Goal: Download file/media

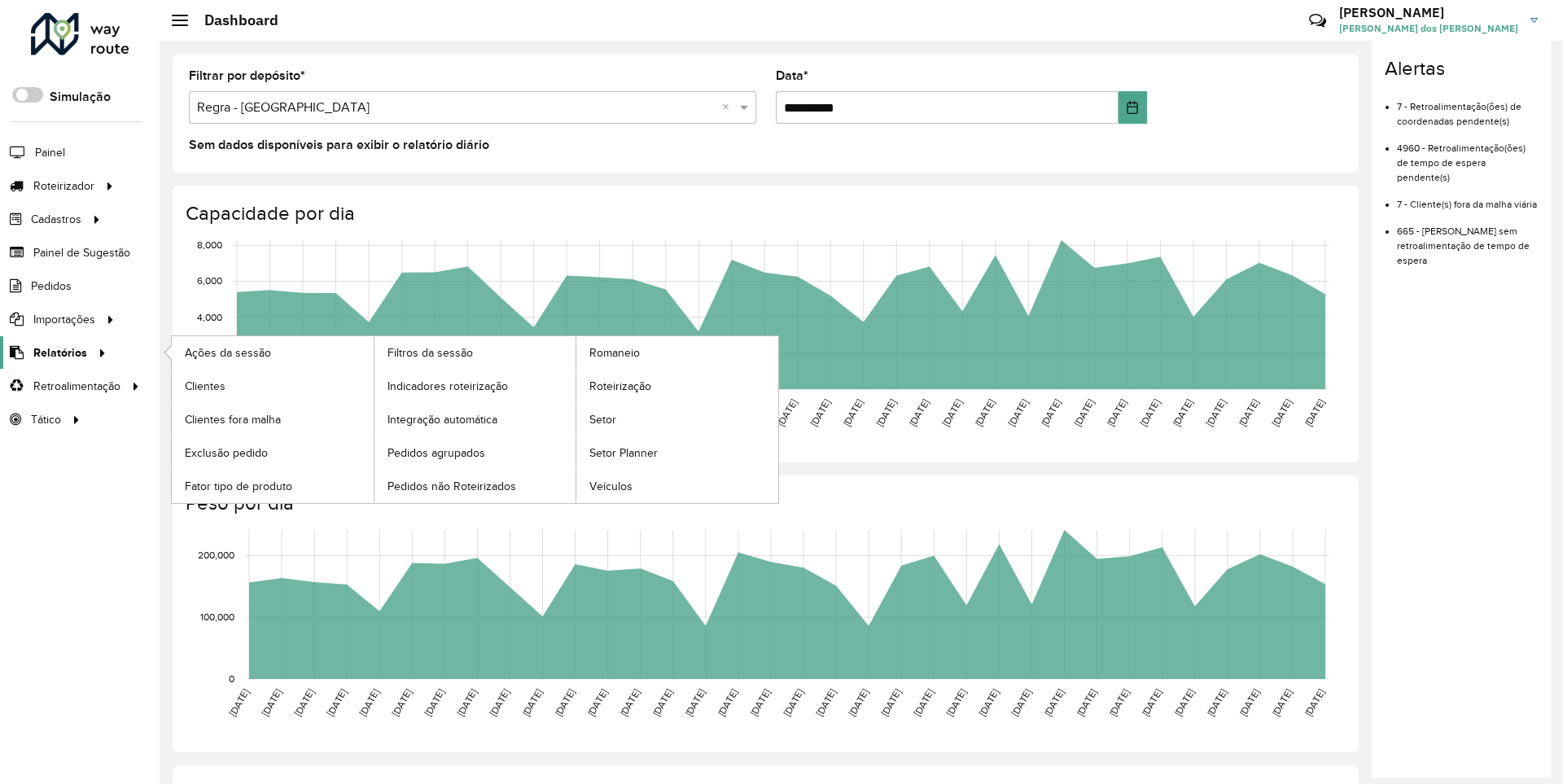
click at [57, 351] on span "Relatórios" at bounding box center [60, 353] width 54 height 17
click at [204, 385] on span "Clientes" at bounding box center [206, 386] width 44 height 17
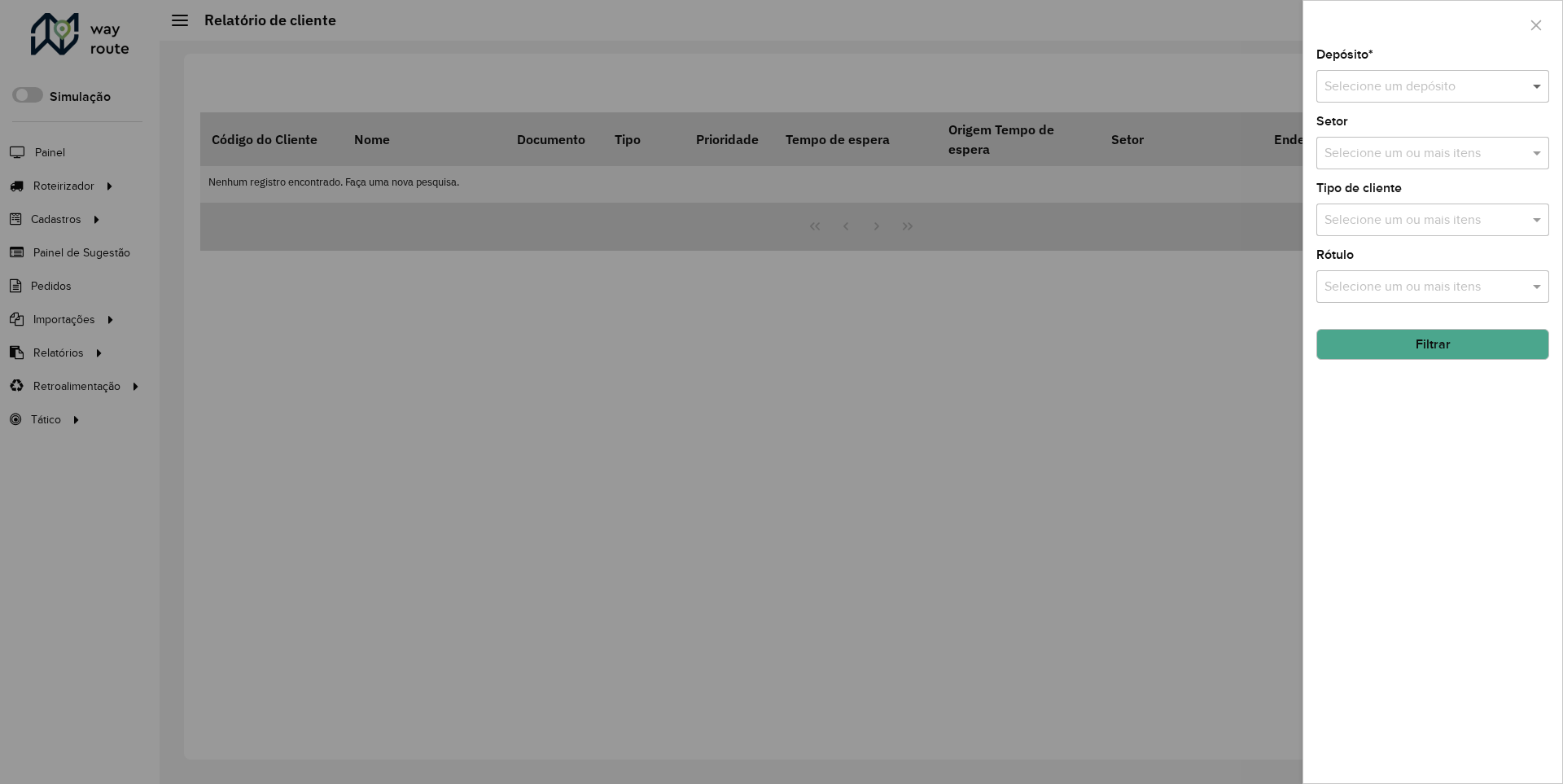
click at [1537, 86] on span at bounding box center [1539, 86] width 21 height 20
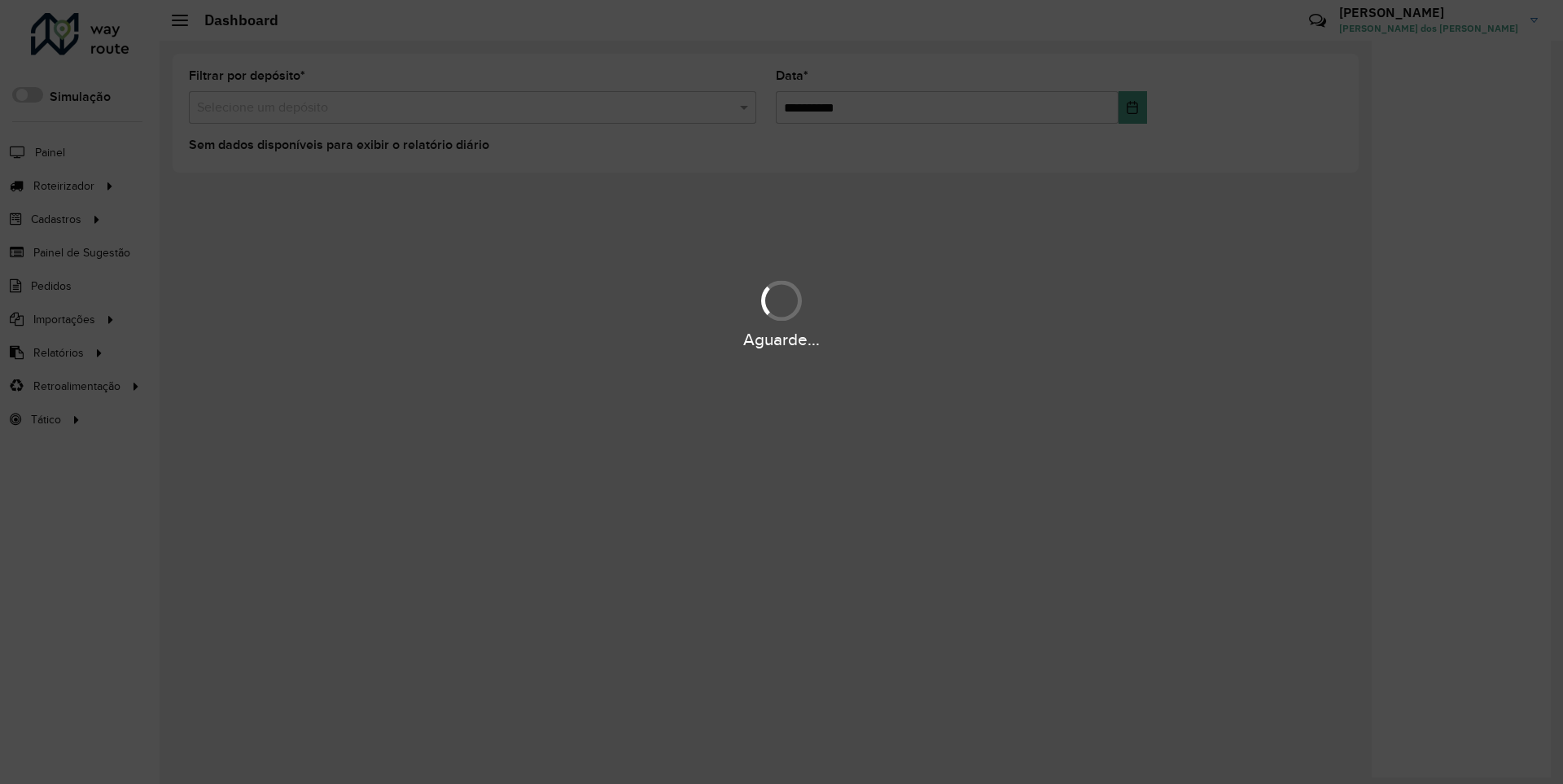
click at [57, 351] on div "Aguarde..." at bounding box center [782, 339] width 1563 height 25
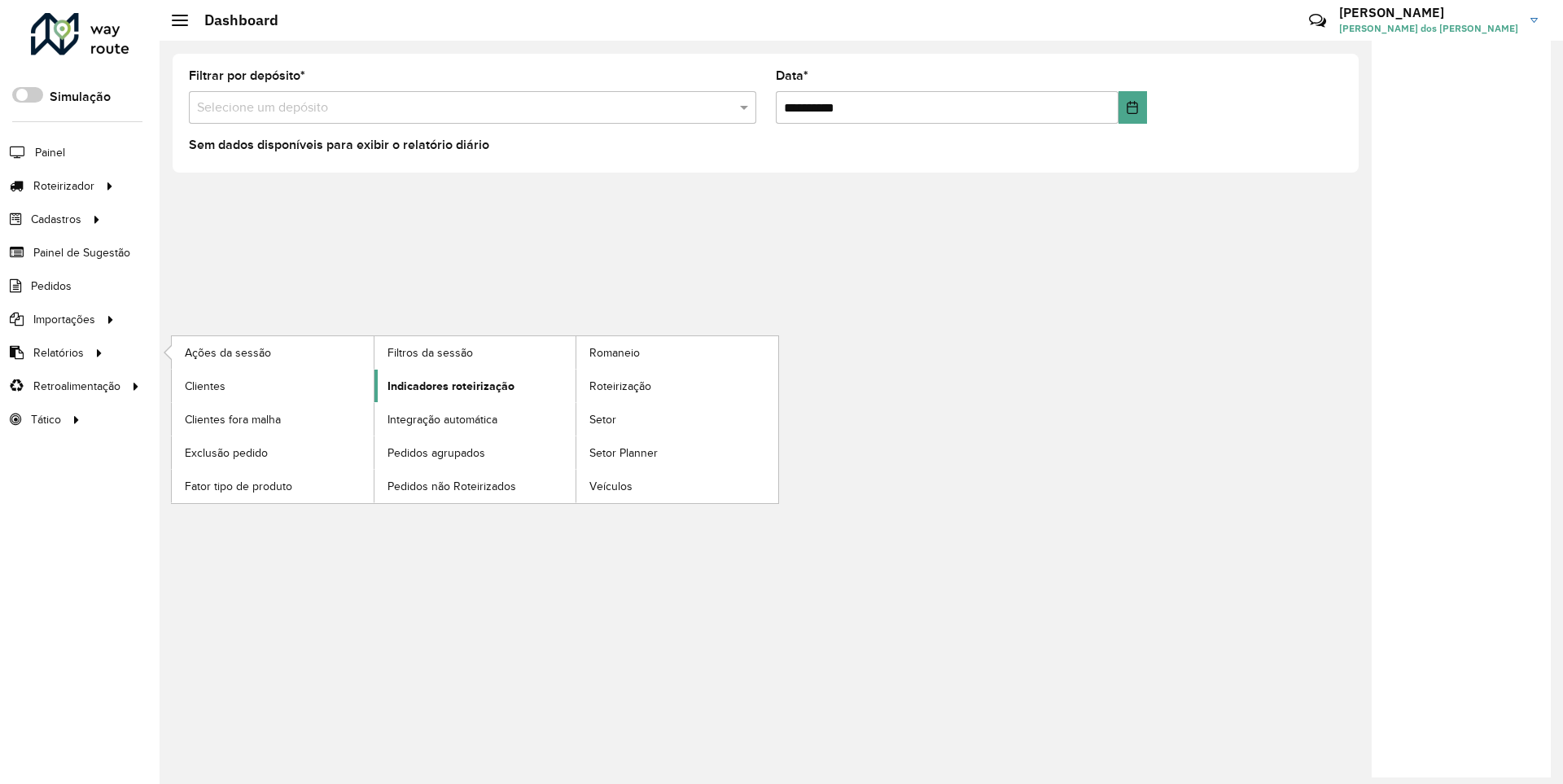
click at [446, 385] on span "Indicadores roteirização" at bounding box center [451, 386] width 127 height 17
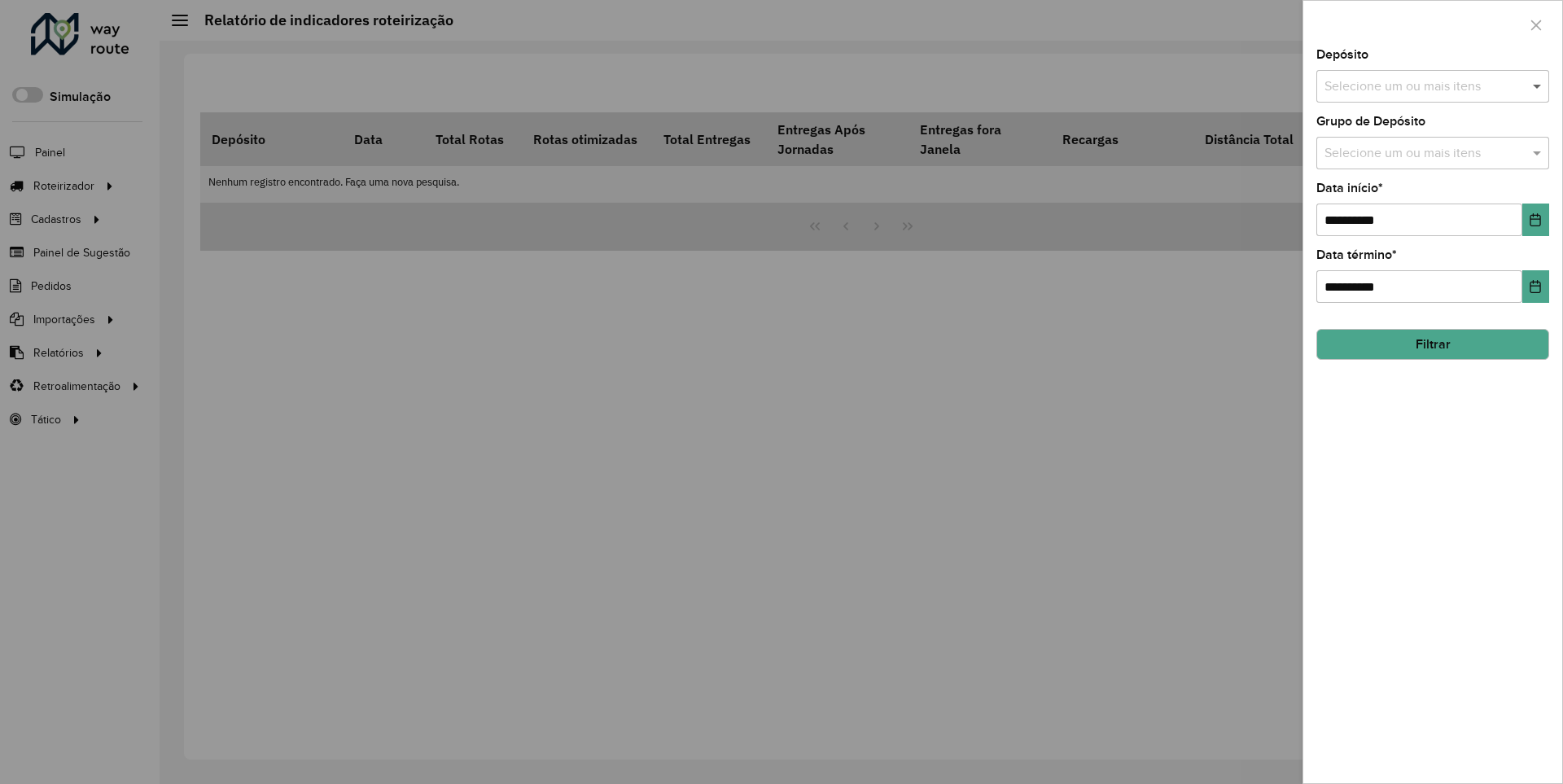
click at [1537, 86] on span at bounding box center [1539, 86] width 21 height 20
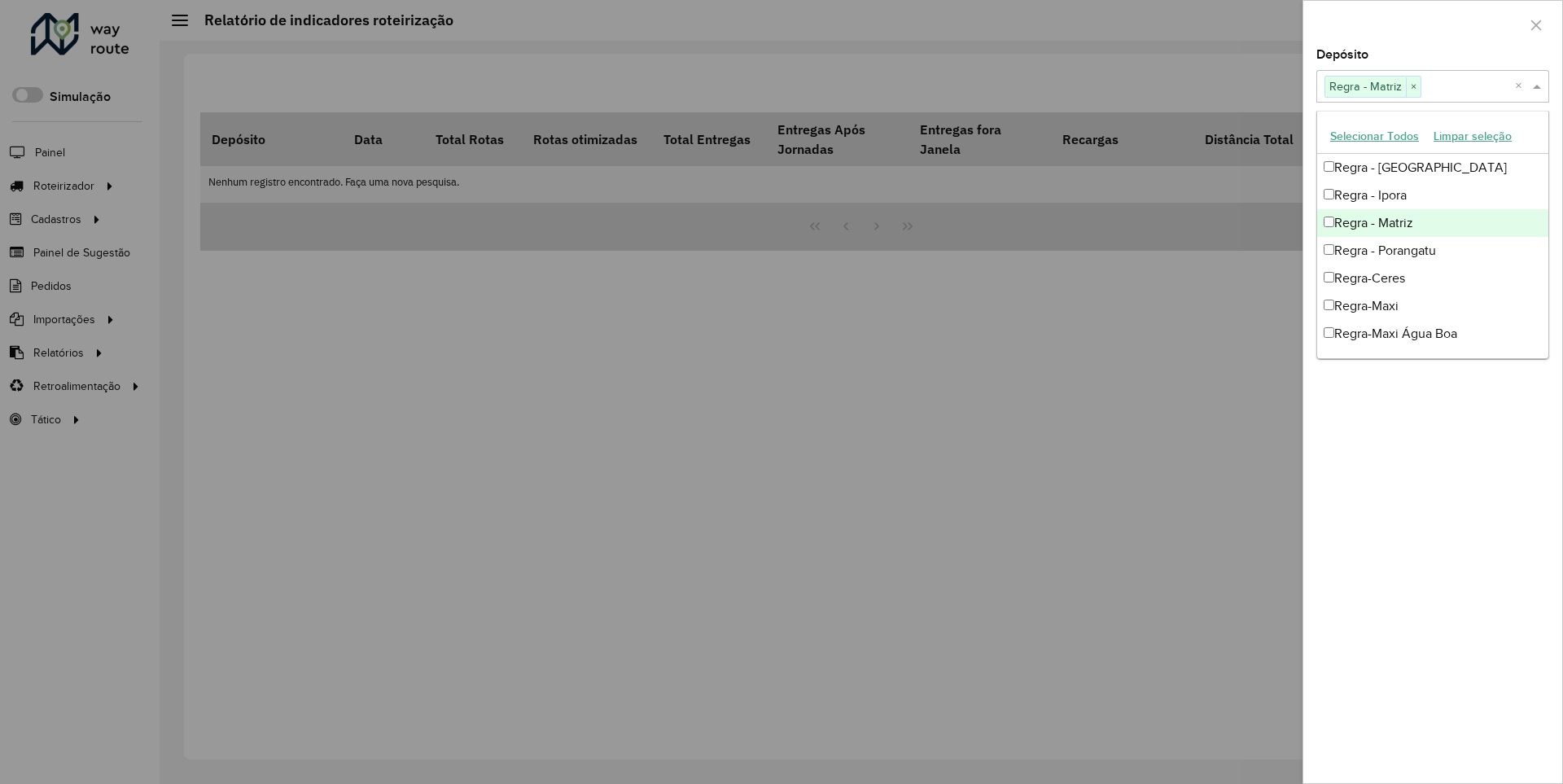
click at [1432, 23] on div at bounding box center [1432, 25] width 258 height 48
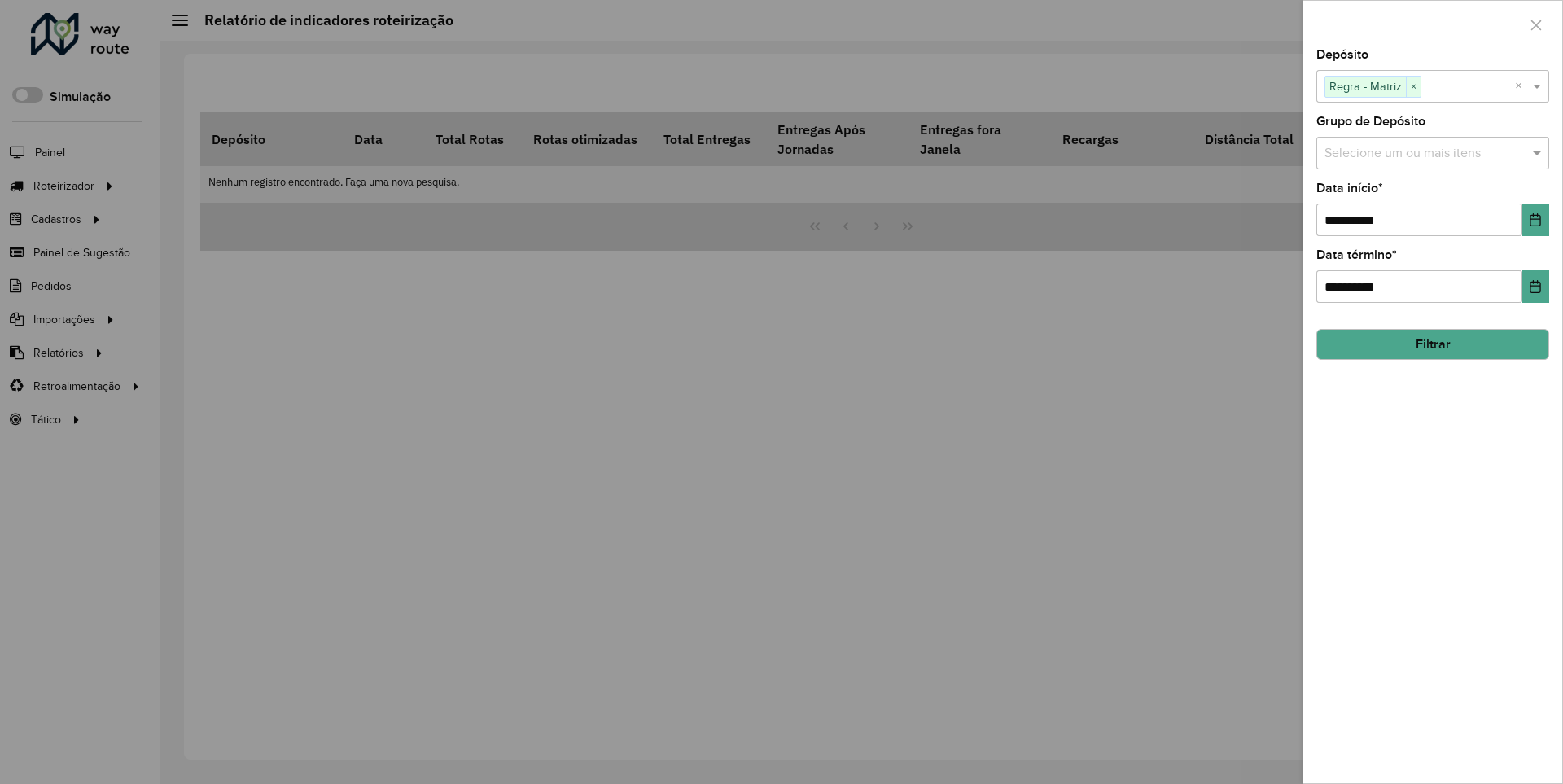
click at [1535, 219] on icon "Choose Date" at bounding box center [1536, 219] width 10 height 13
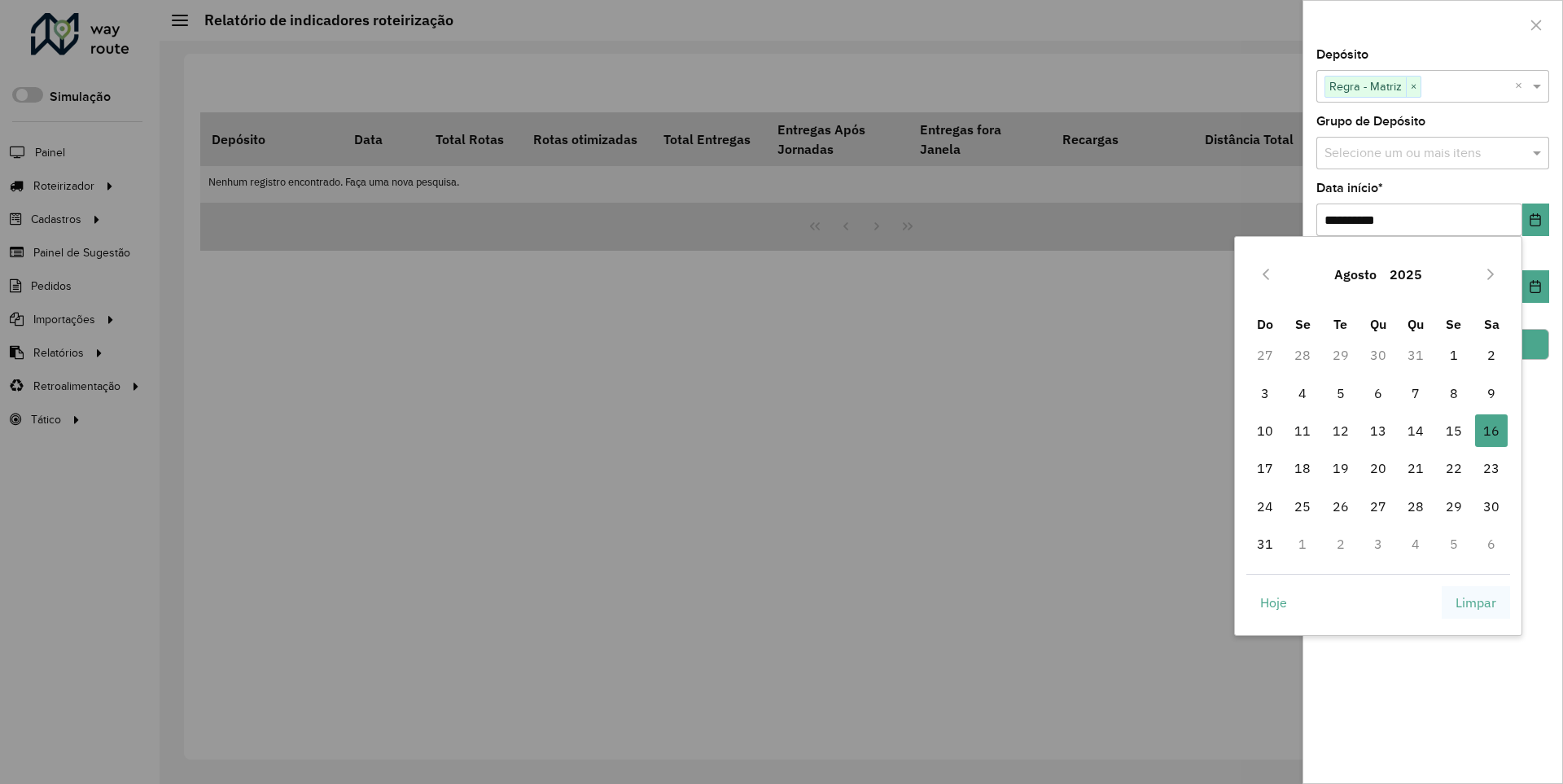
click at [1475, 601] on span "Limpar" at bounding box center [1475, 602] width 40 height 20
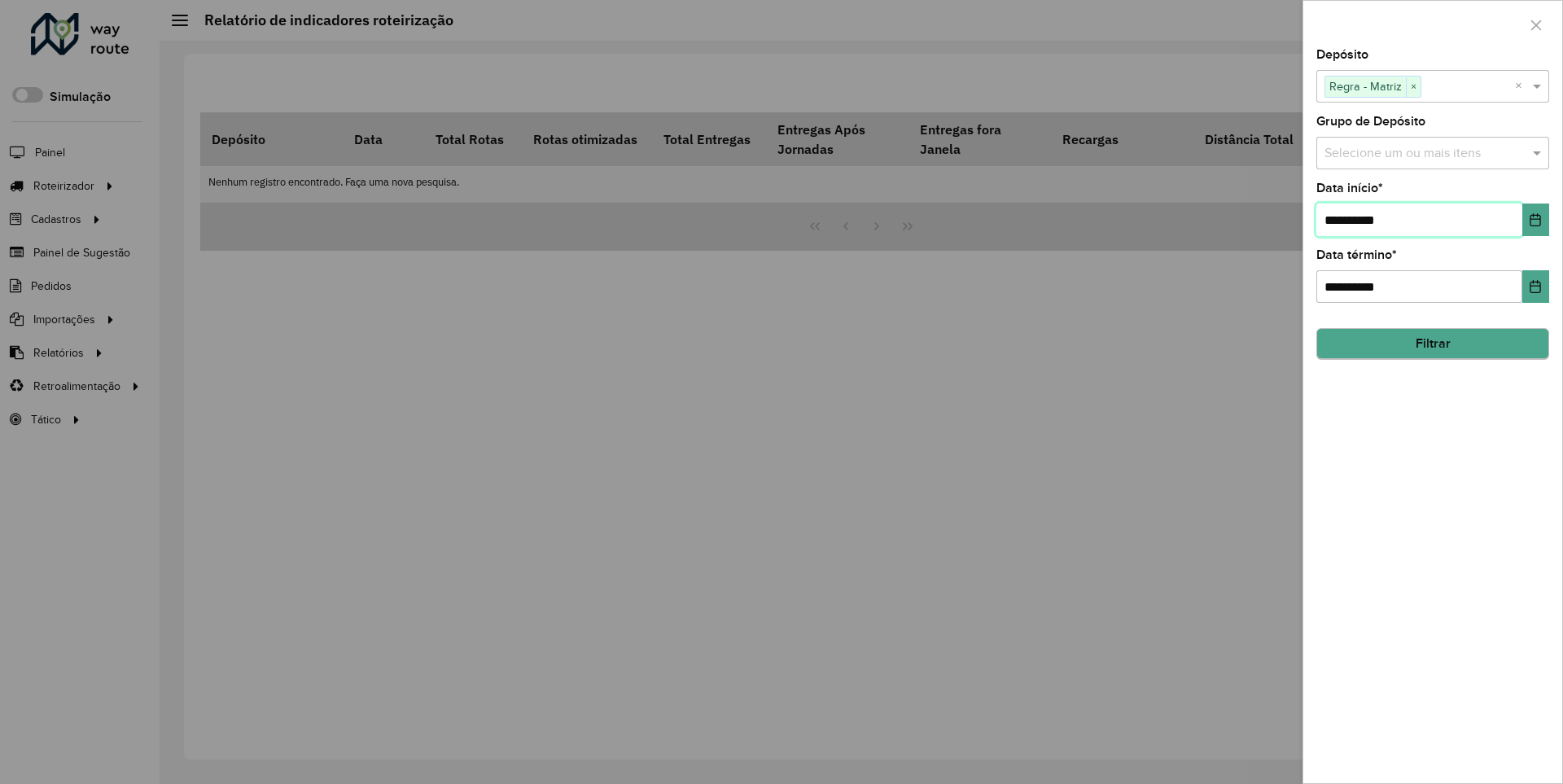
type input "**********"
click at [1432, 343] on button "Filtrar" at bounding box center [1432, 343] width 233 height 31
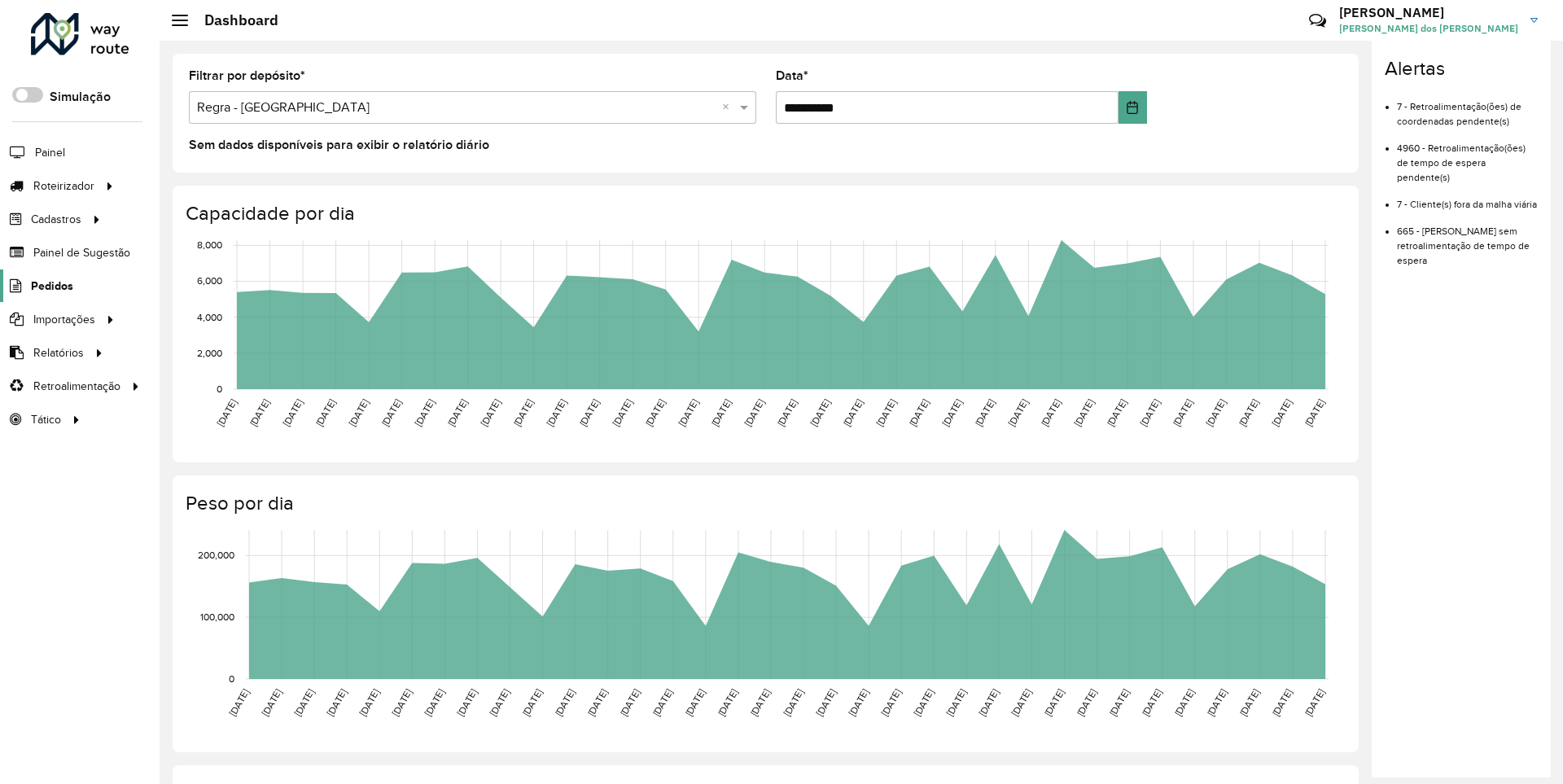
click at [51, 285] on span "Pedidos" at bounding box center [52, 286] width 42 height 17
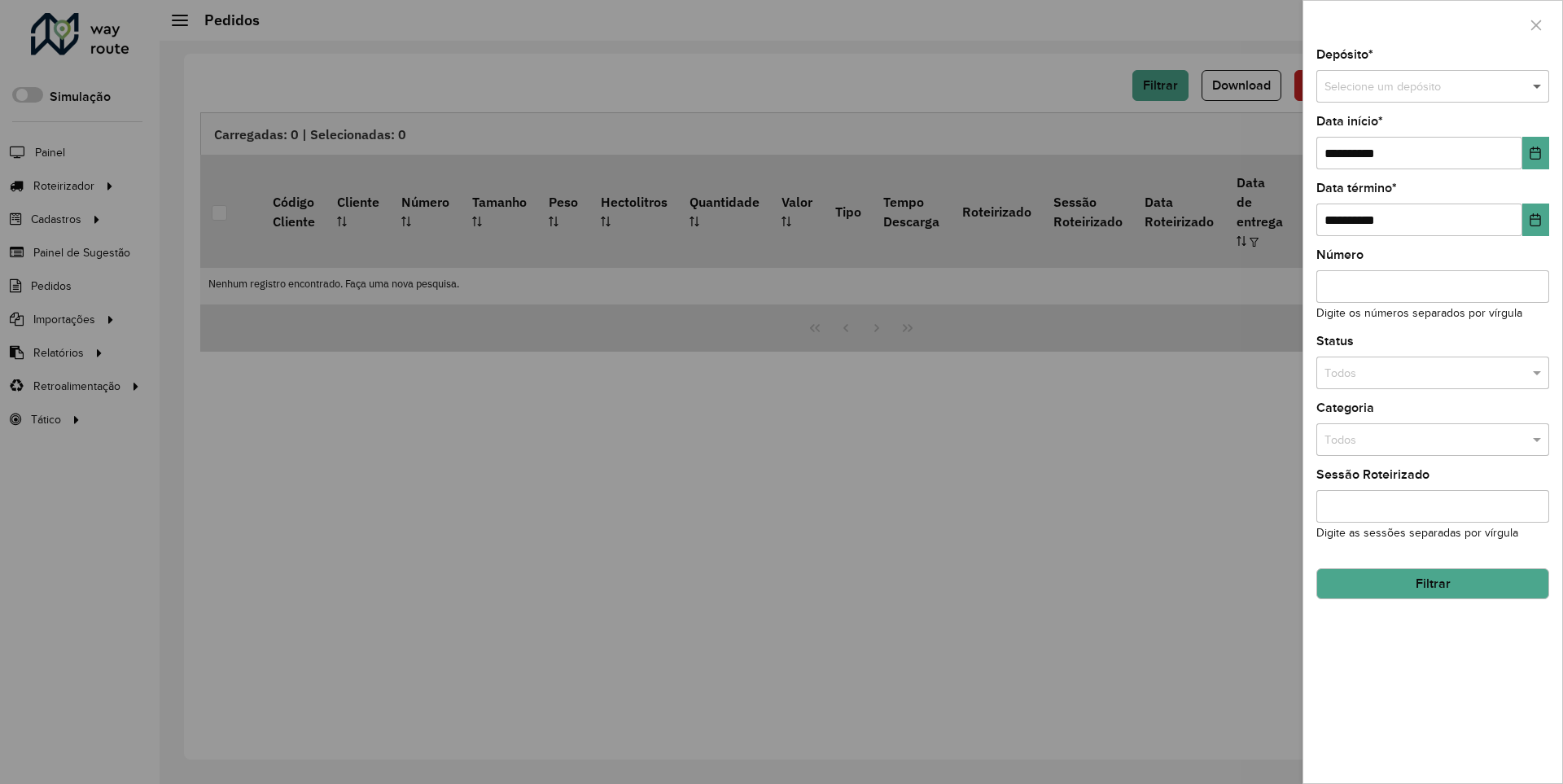
click at [1537, 86] on span at bounding box center [1539, 87] width 21 height 18
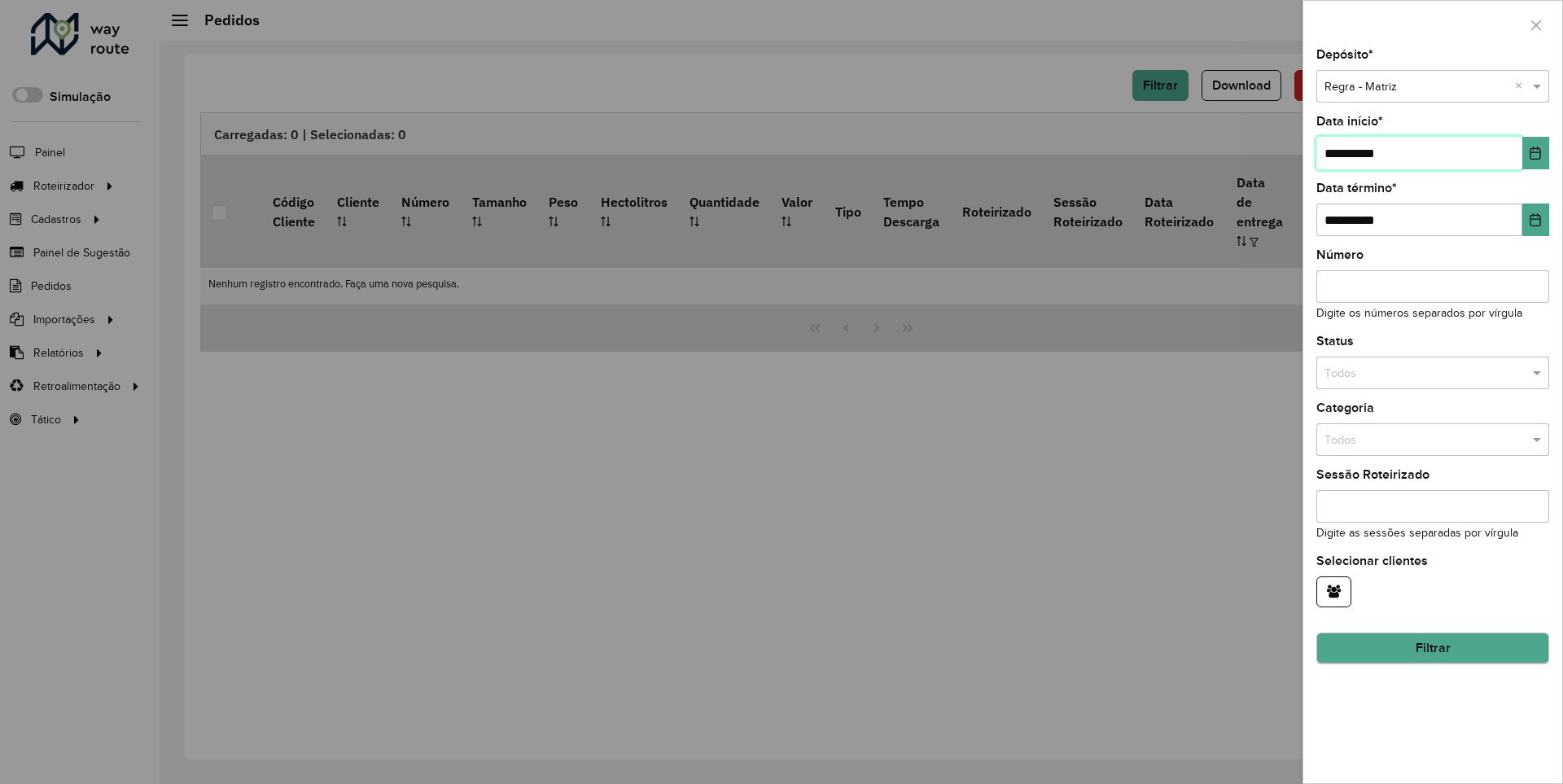
type input "**********"
click at [1432, 647] on button "Filtrar" at bounding box center [1432, 648] width 233 height 31
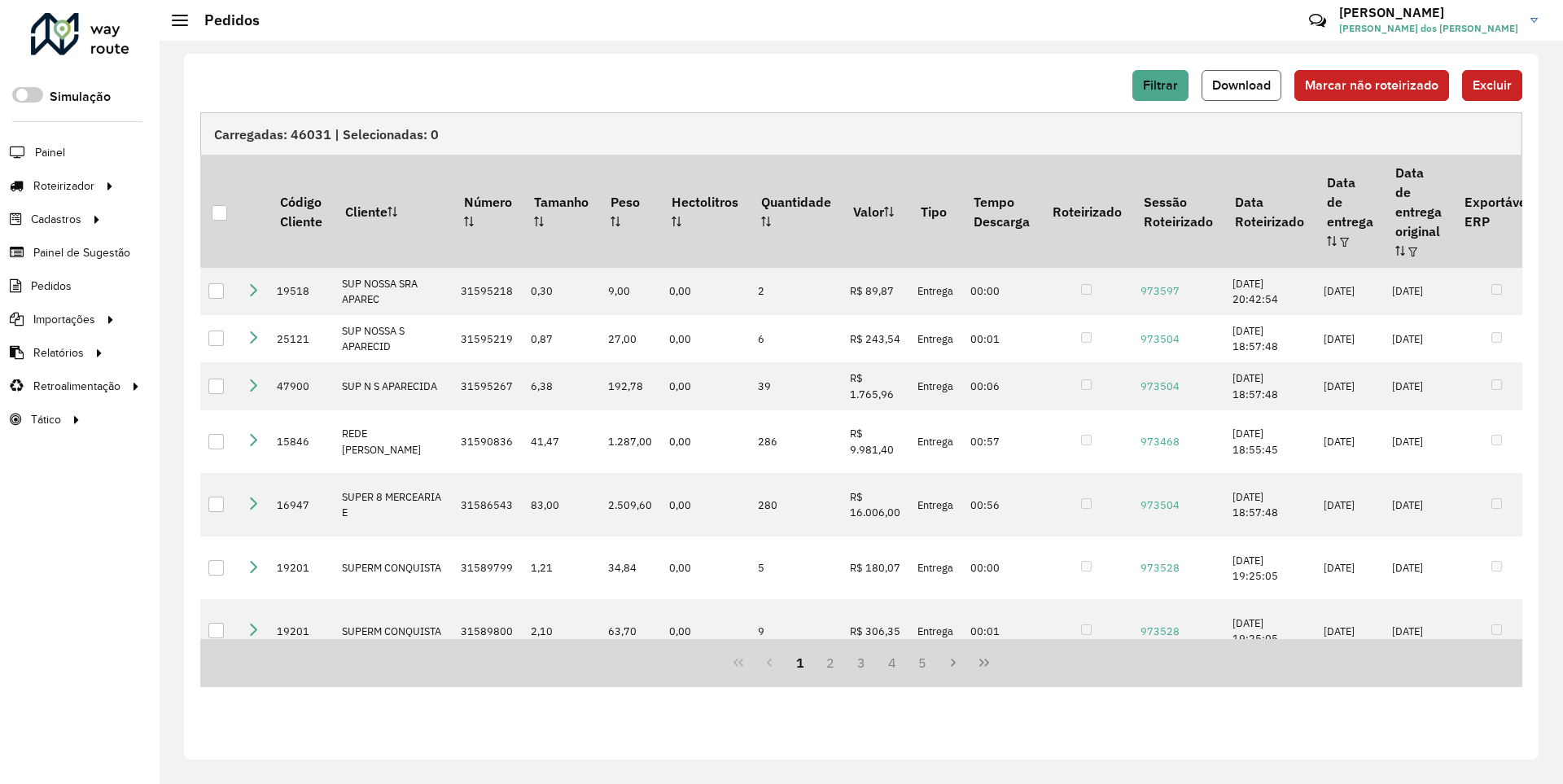
click at [1243, 85] on span "Download" at bounding box center [1241, 85] width 58 height 14
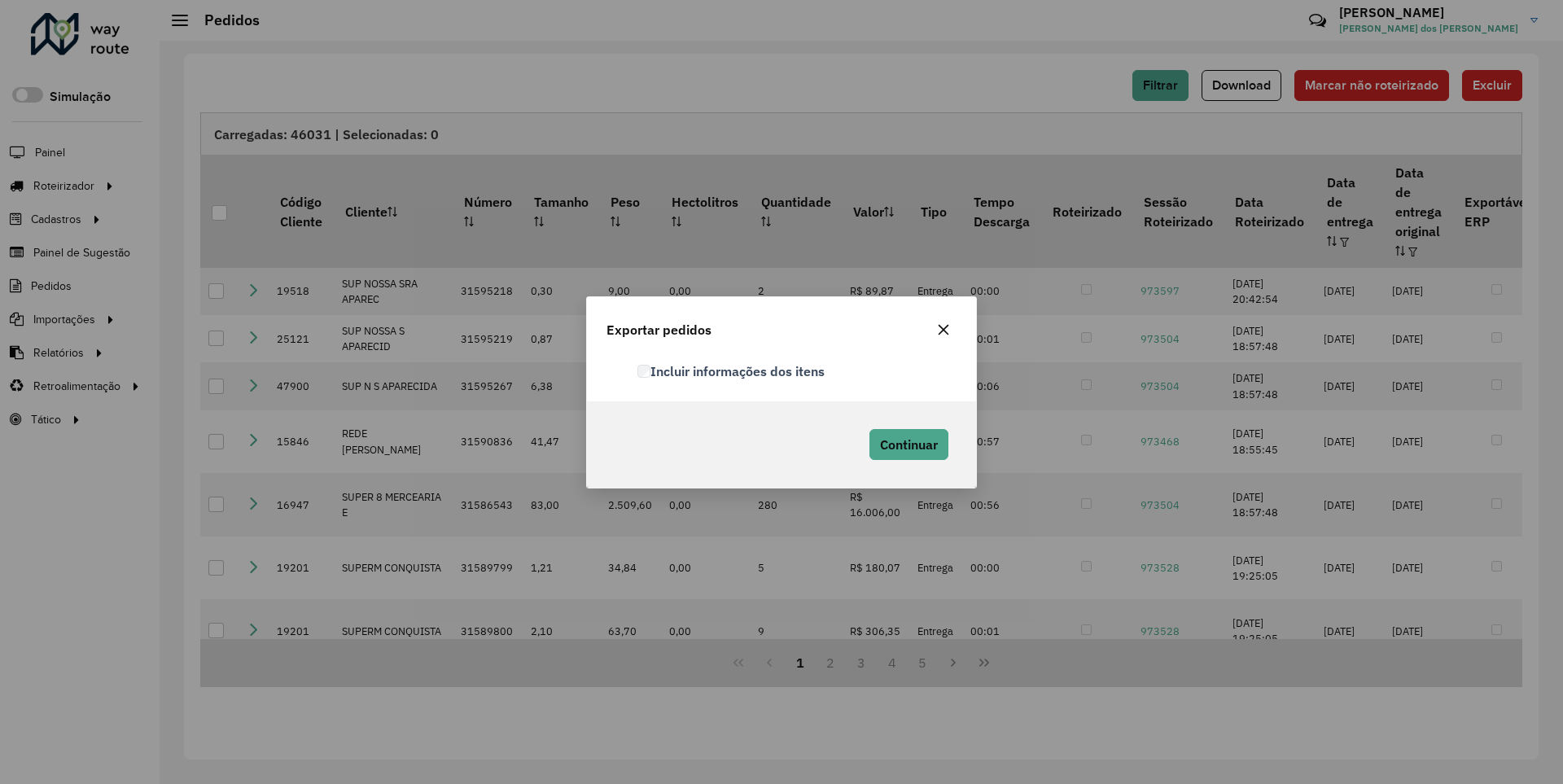
click at [732, 370] on label "Incluir informações dos itens" at bounding box center [731, 371] width 187 height 20
click at [907, 444] on span "Continuar" at bounding box center [909, 444] width 58 height 16
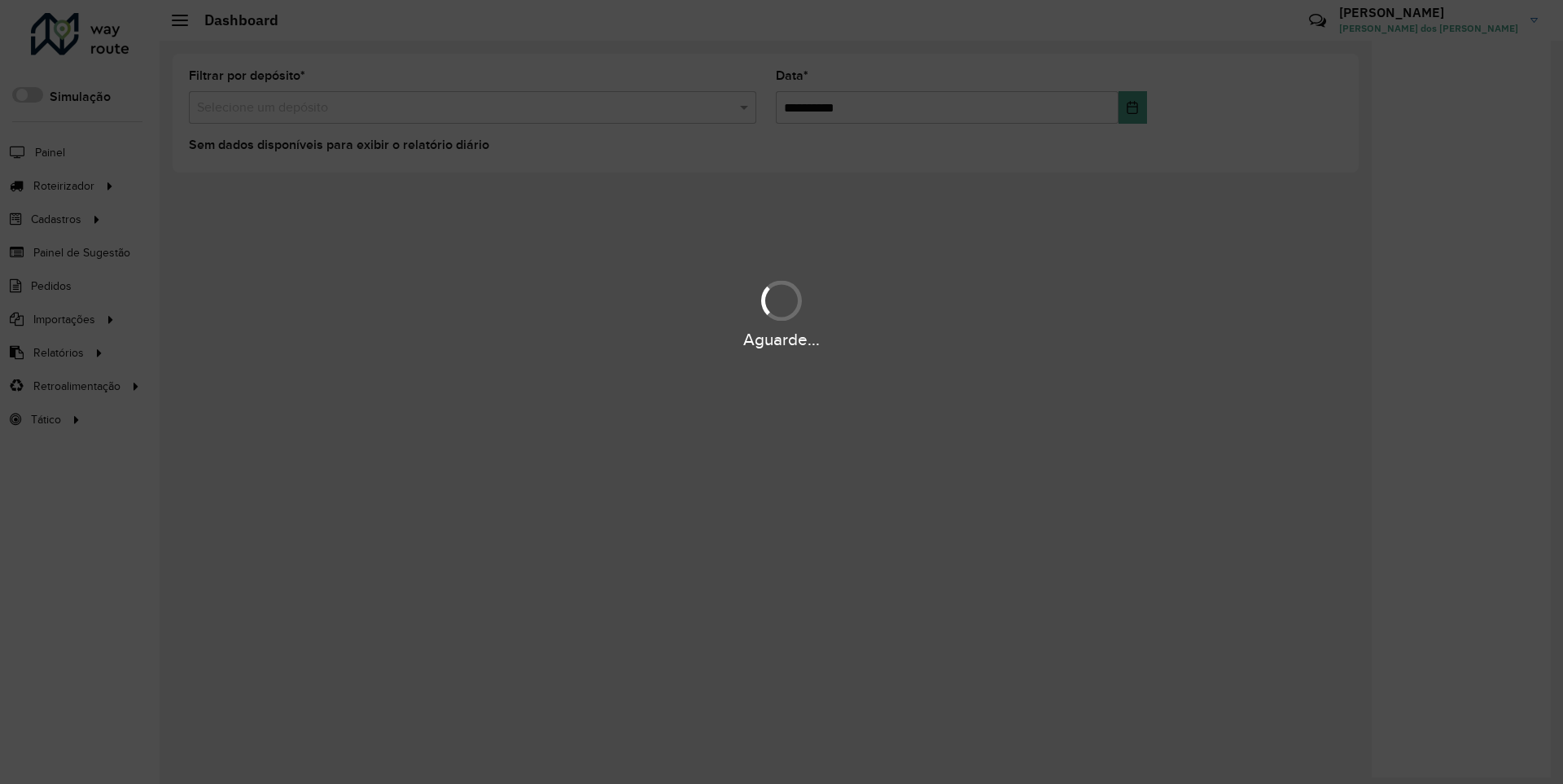
click at [57, 351] on div "Aguarde..." at bounding box center [782, 339] width 1563 height 25
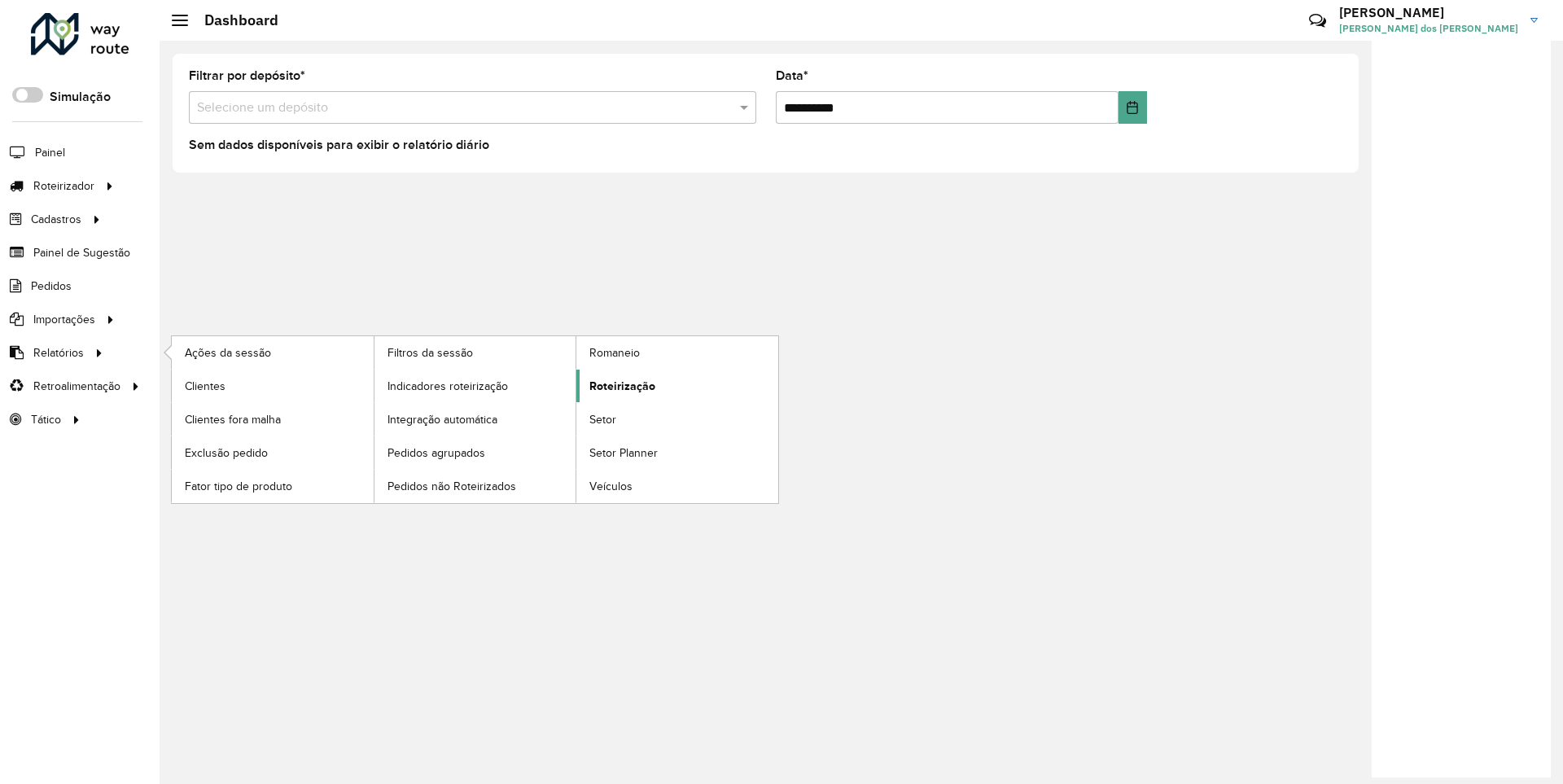
click at [619, 385] on span "Roteirização" at bounding box center [622, 386] width 66 height 17
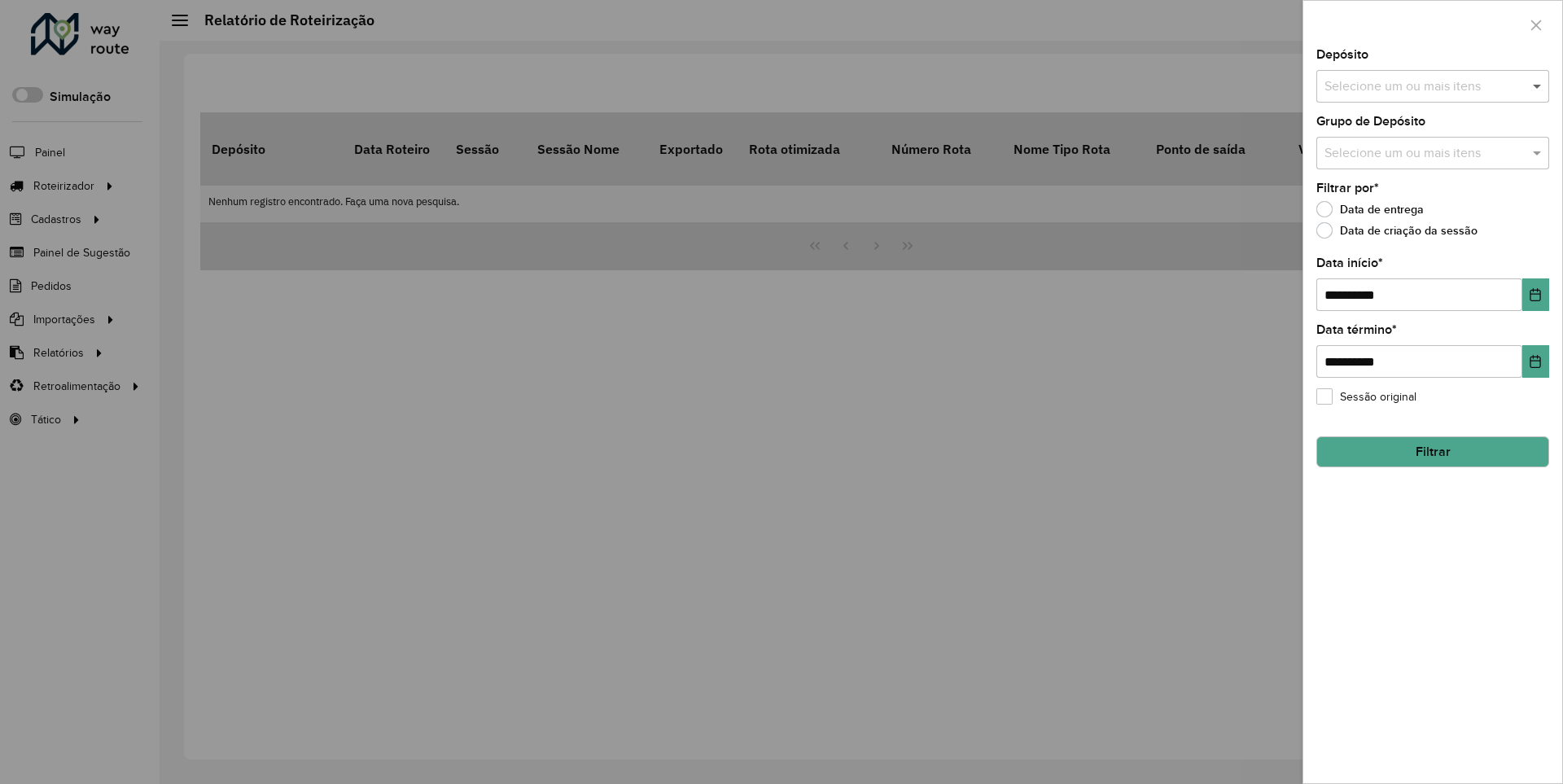
click at [1537, 86] on span at bounding box center [1539, 86] width 21 height 20
click at [1535, 294] on icon "Choose Date" at bounding box center [1536, 295] width 10 height 13
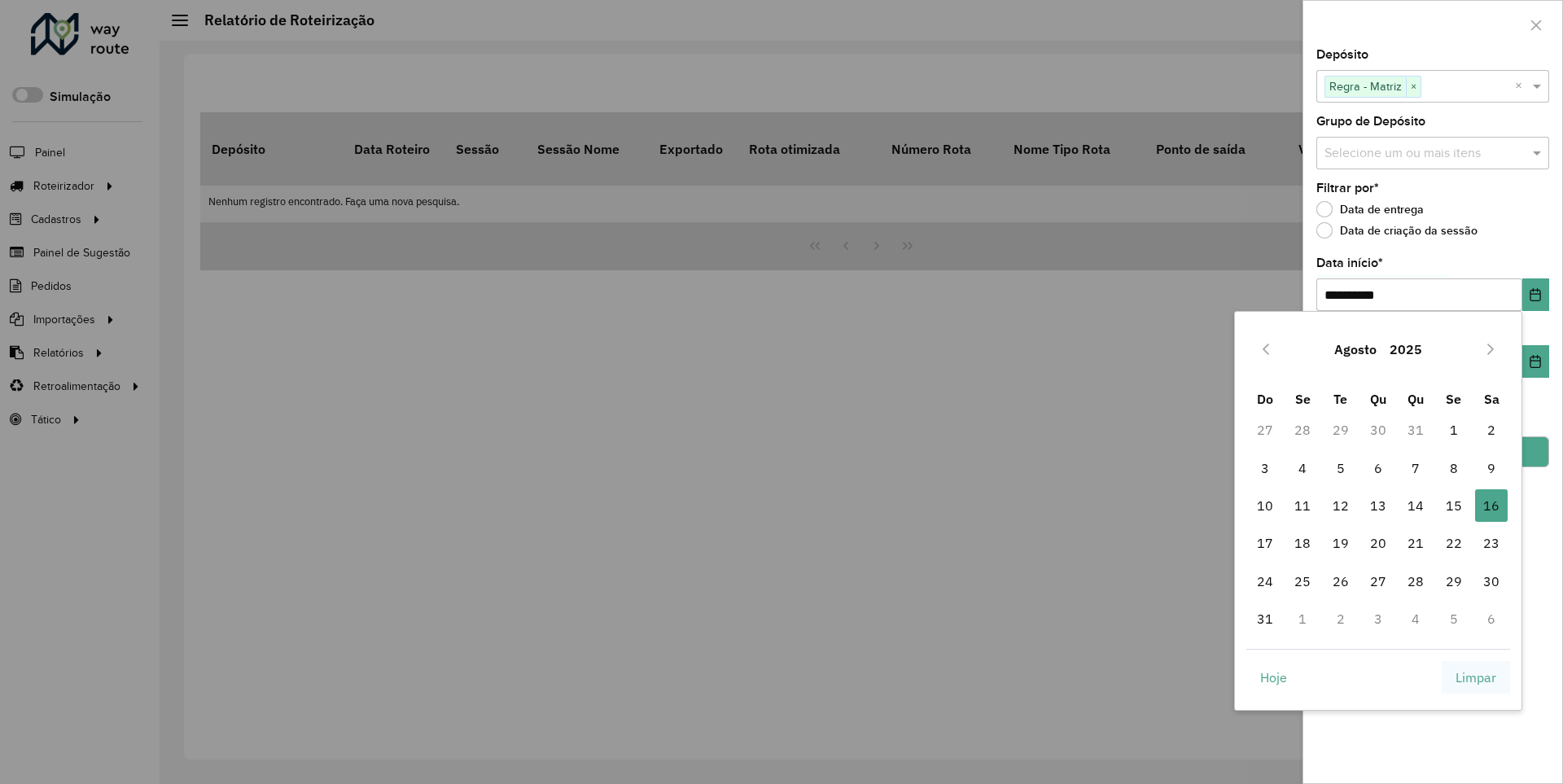
click at [1475, 677] on span "Limpar" at bounding box center [1475, 677] width 40 height 20
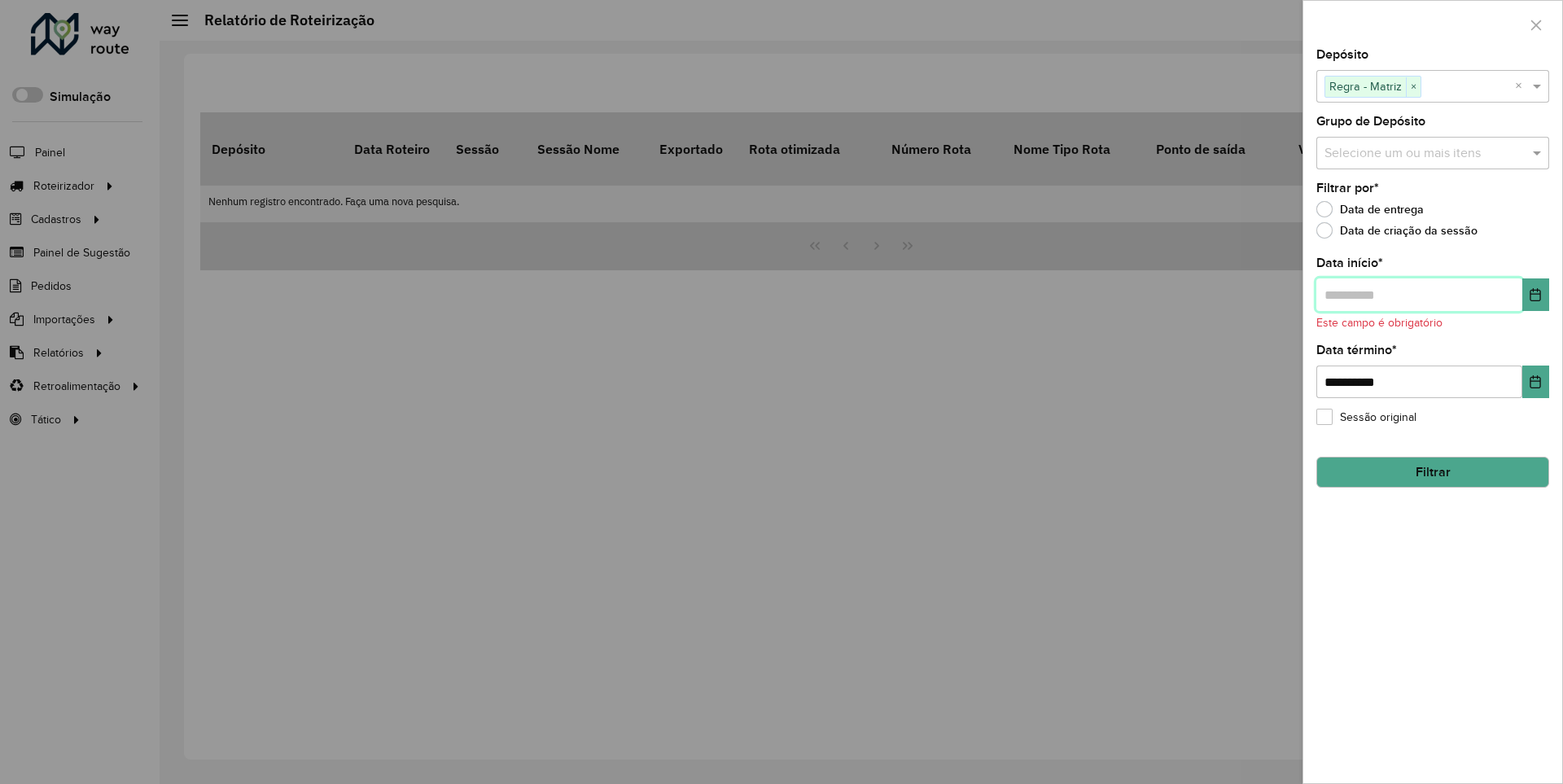
click at [1418, 294] on input "text" at bounding box center [1420, 295] width 206 height 33
type input "**********"
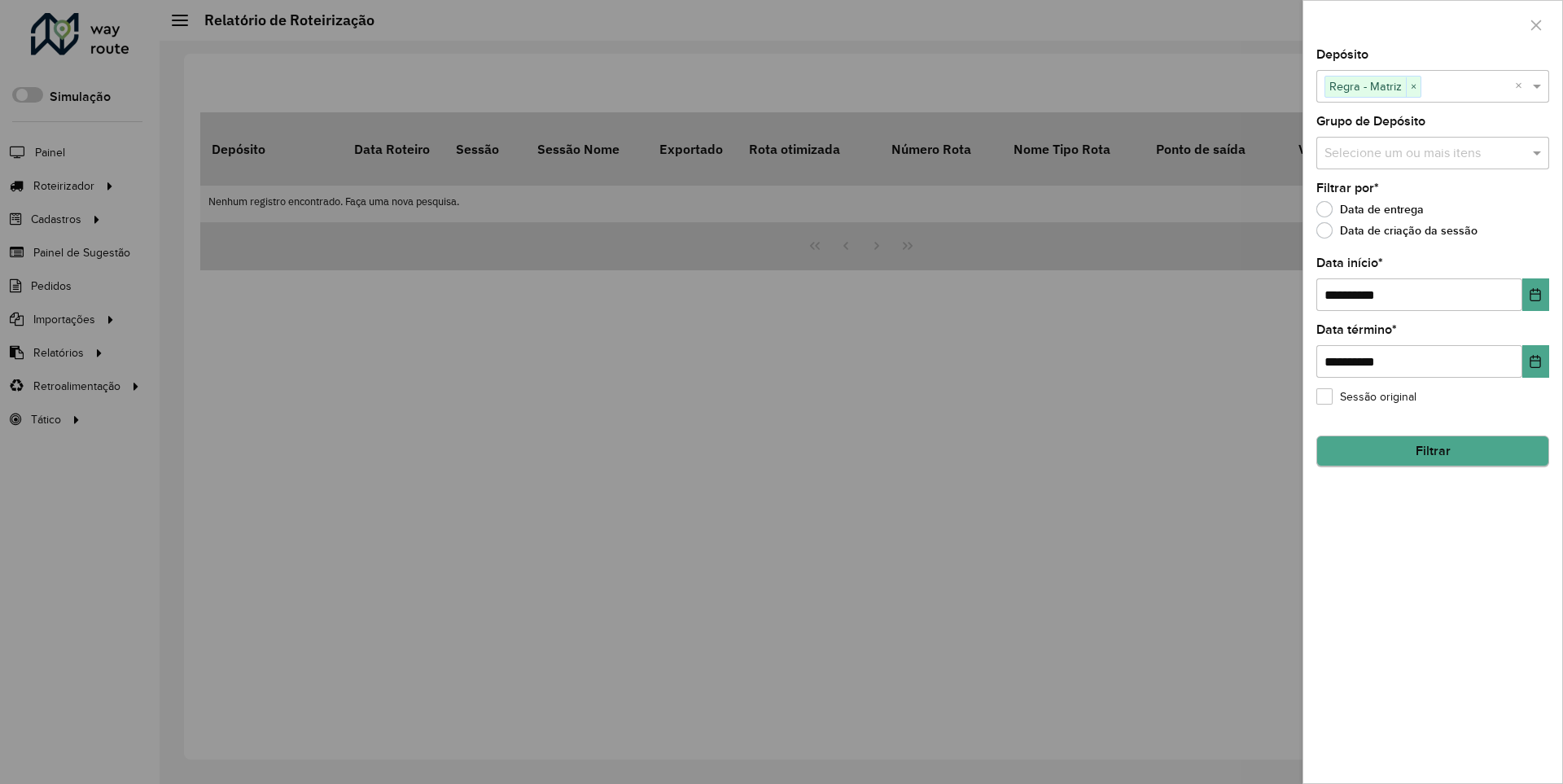
click at [1432, 451] on button "Filtrar" at bounding box center [1432, 451] width 233 height 31
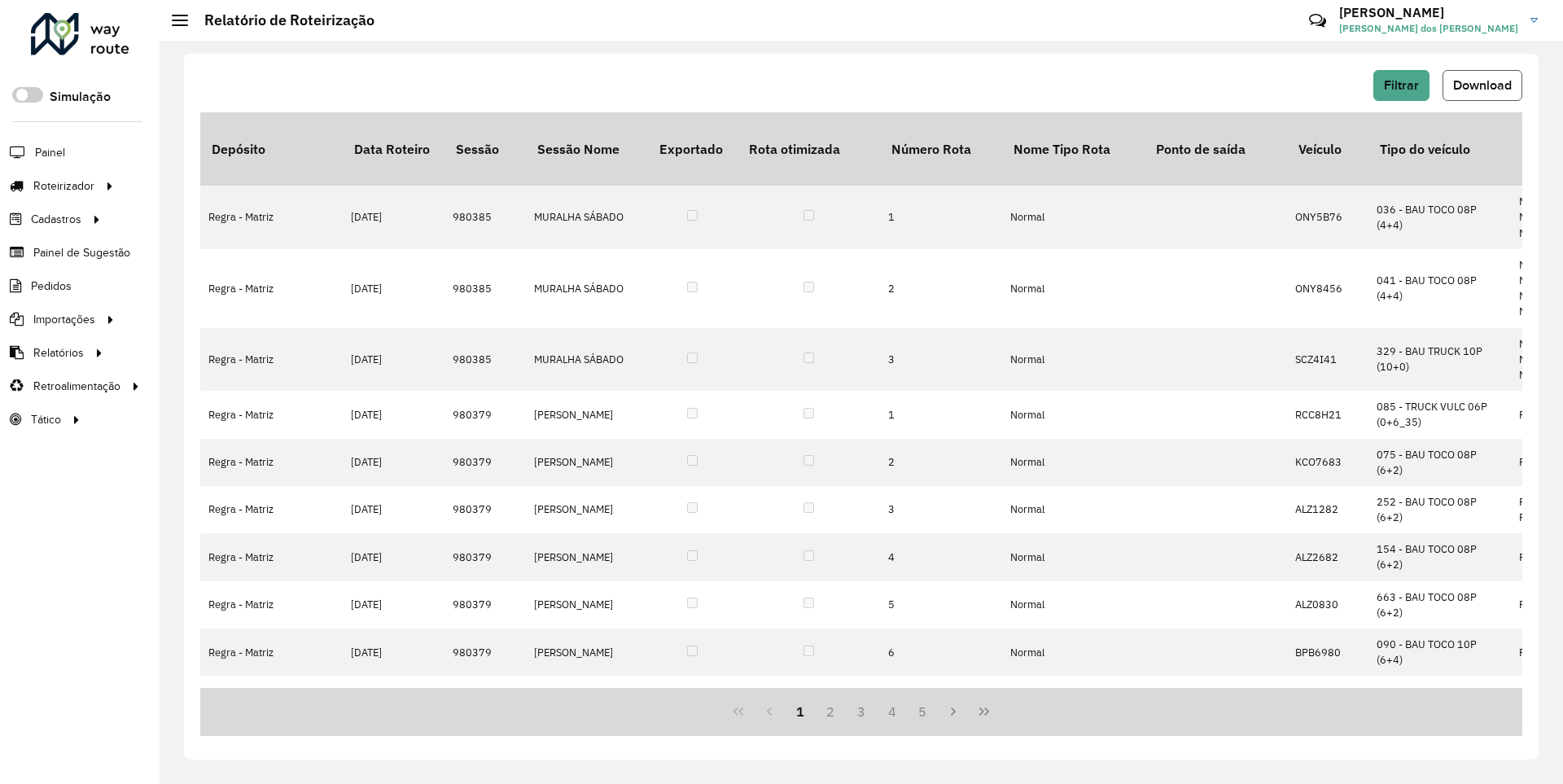
click at [1481, 85] on span "Download" at bounding box center [1482, 85] width 58 height 14
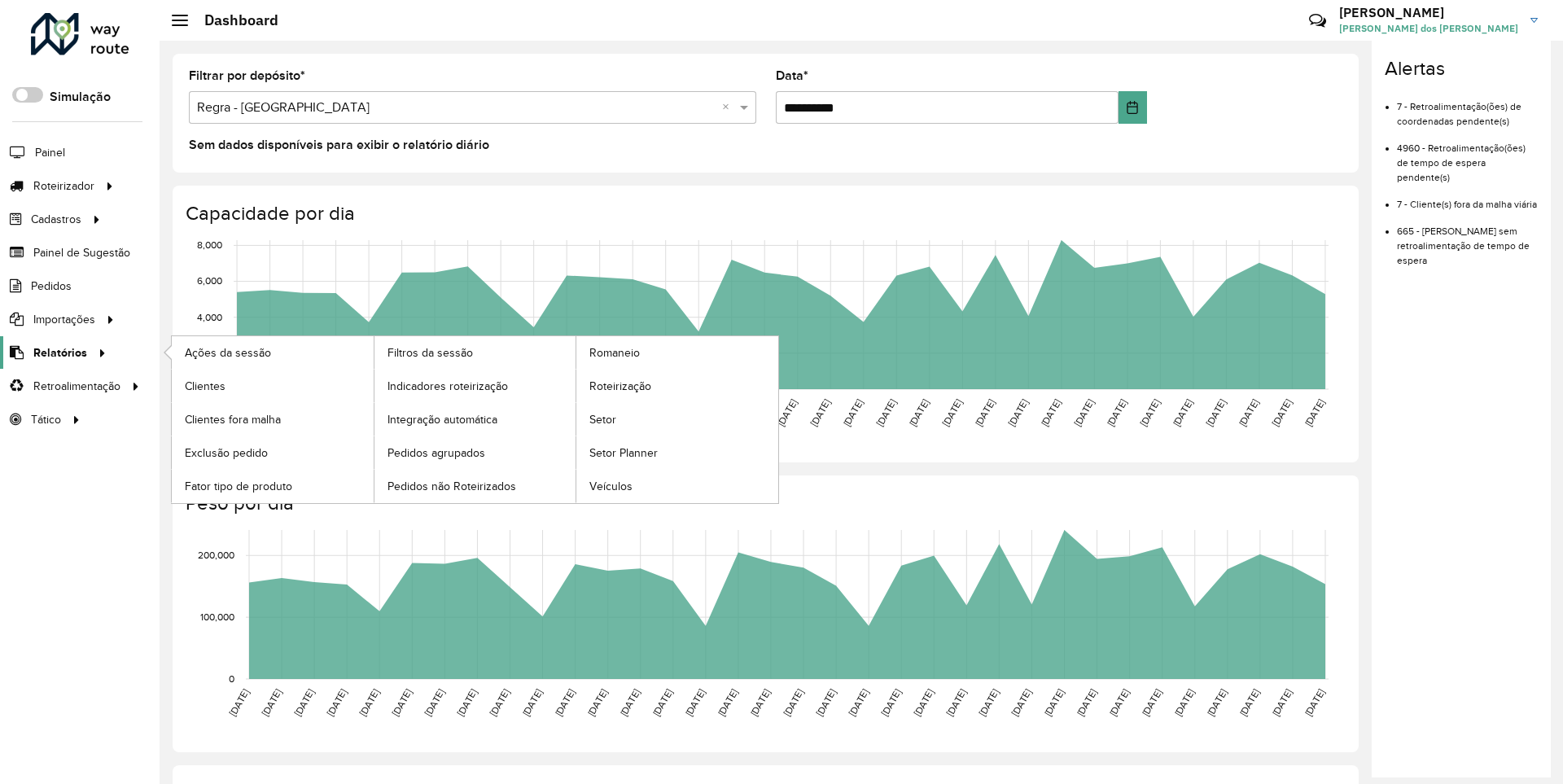
click at [57, 351] on span "Relatórios" at bounding box center [60, 353] width 54 height 17
click at [204, 385] on span "Clientes" at bounding box center [206, 386] width 44 height 17
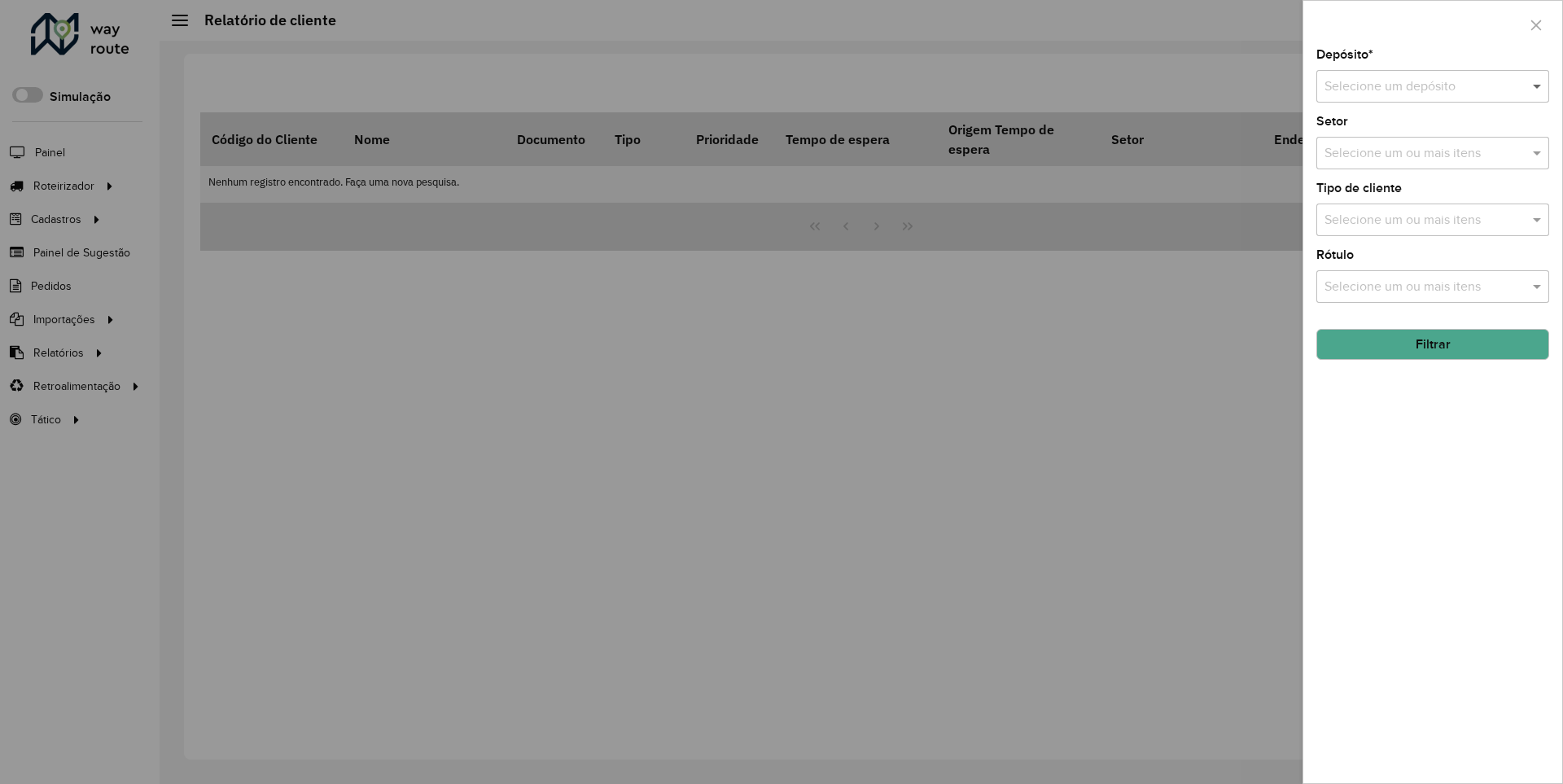
click at [1537, 86] on span at bounding box center [1539, 86] width 21 height 20
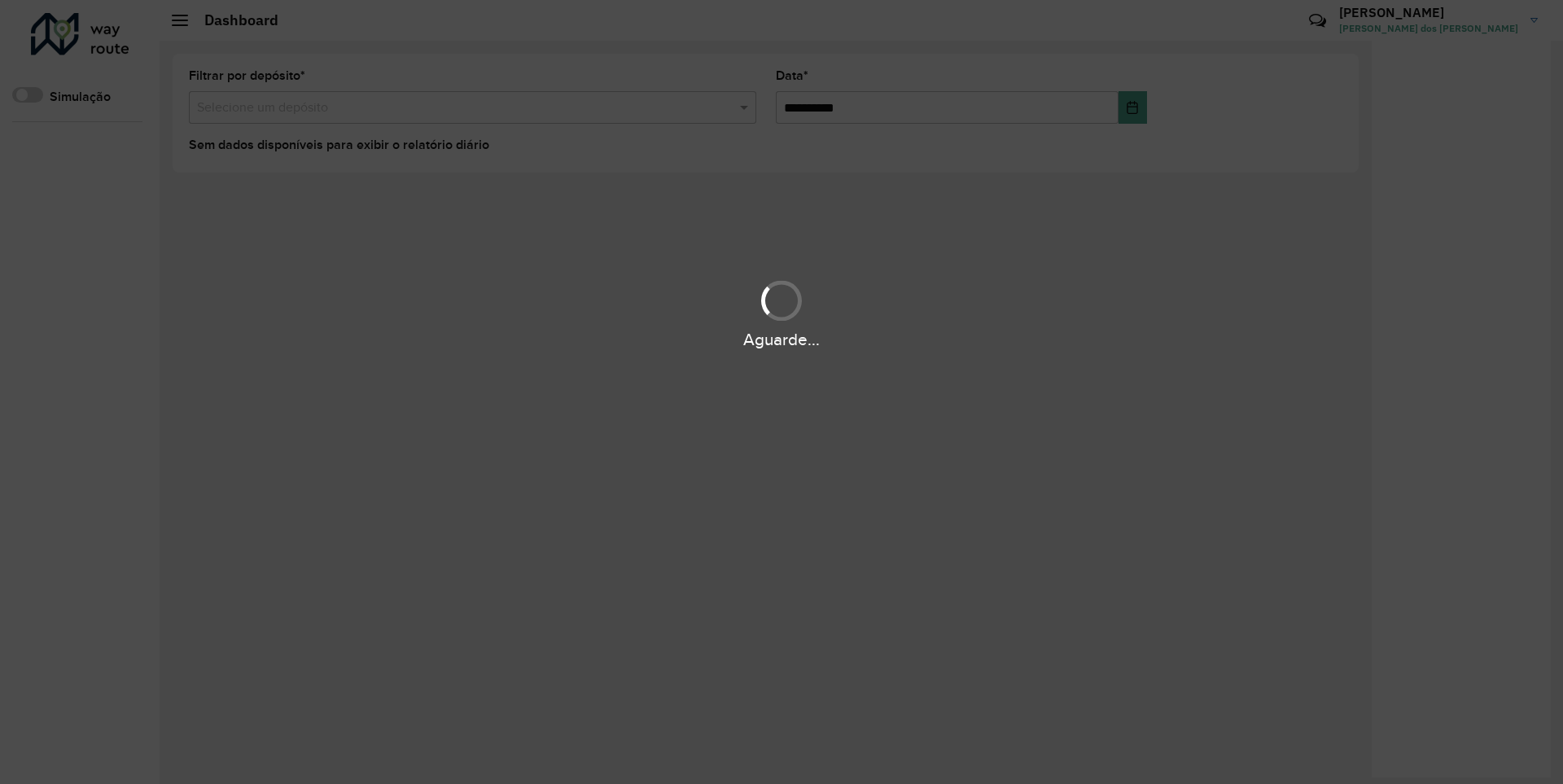
click at [57, 351] on div "Aguarde..." at bounding box center [782, 339] width 1563 height 25
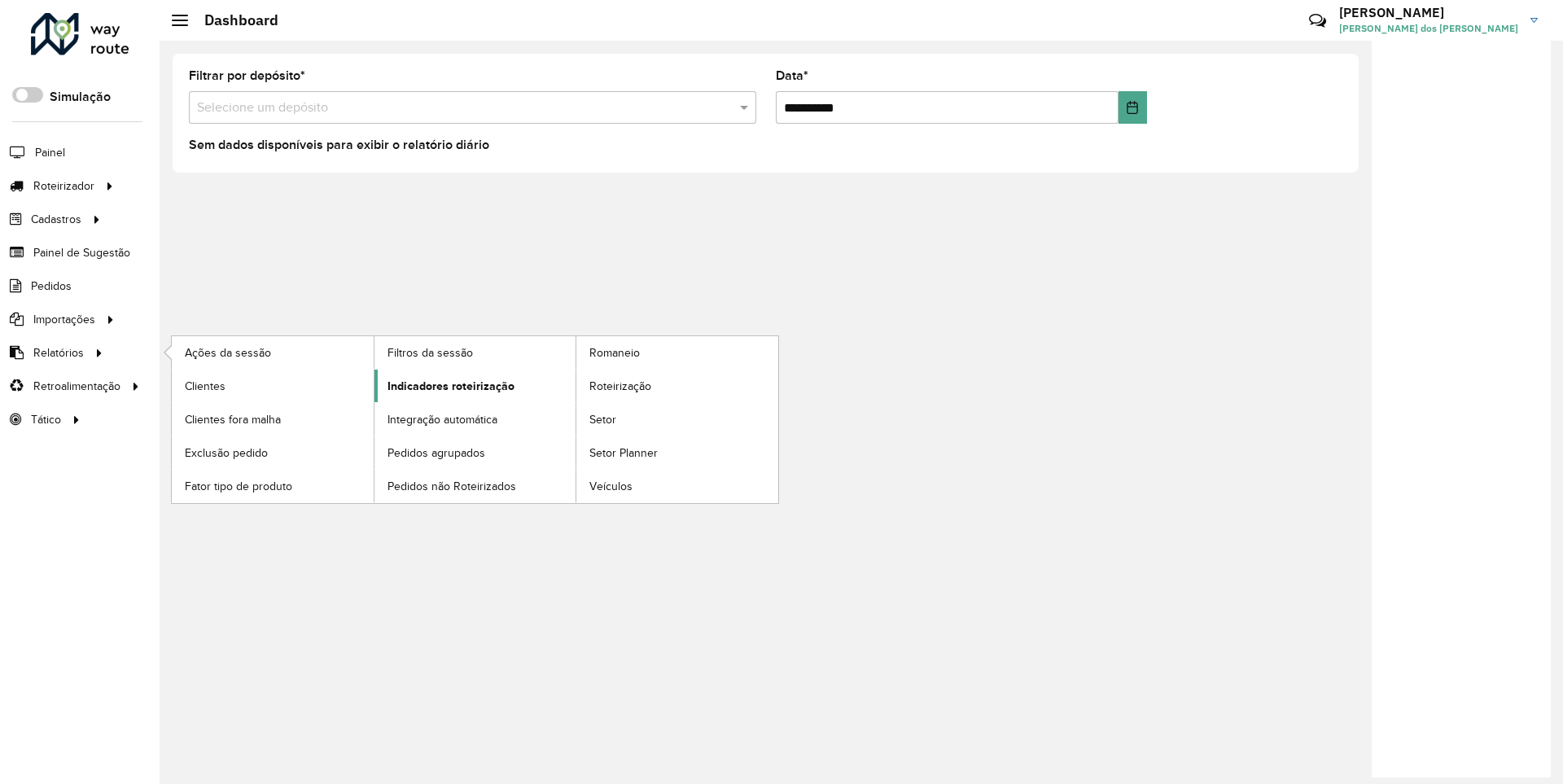
click at [446, 385] on span "Indicadores roteirização" at bounding box center [451, 386] width 127 height 17
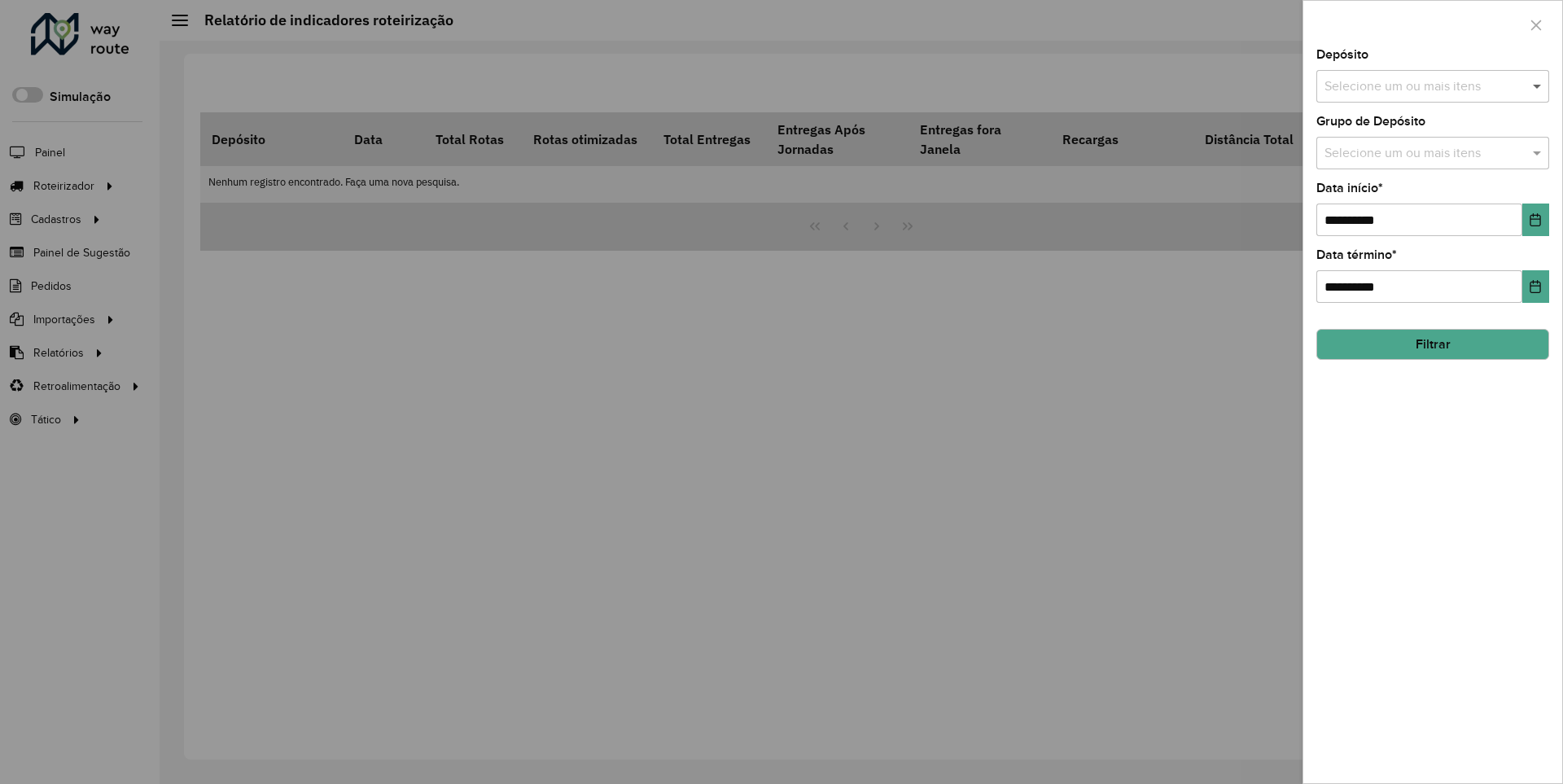
click at [1537, 86] on span at bounding box center [1539, 86] width 21 height 20
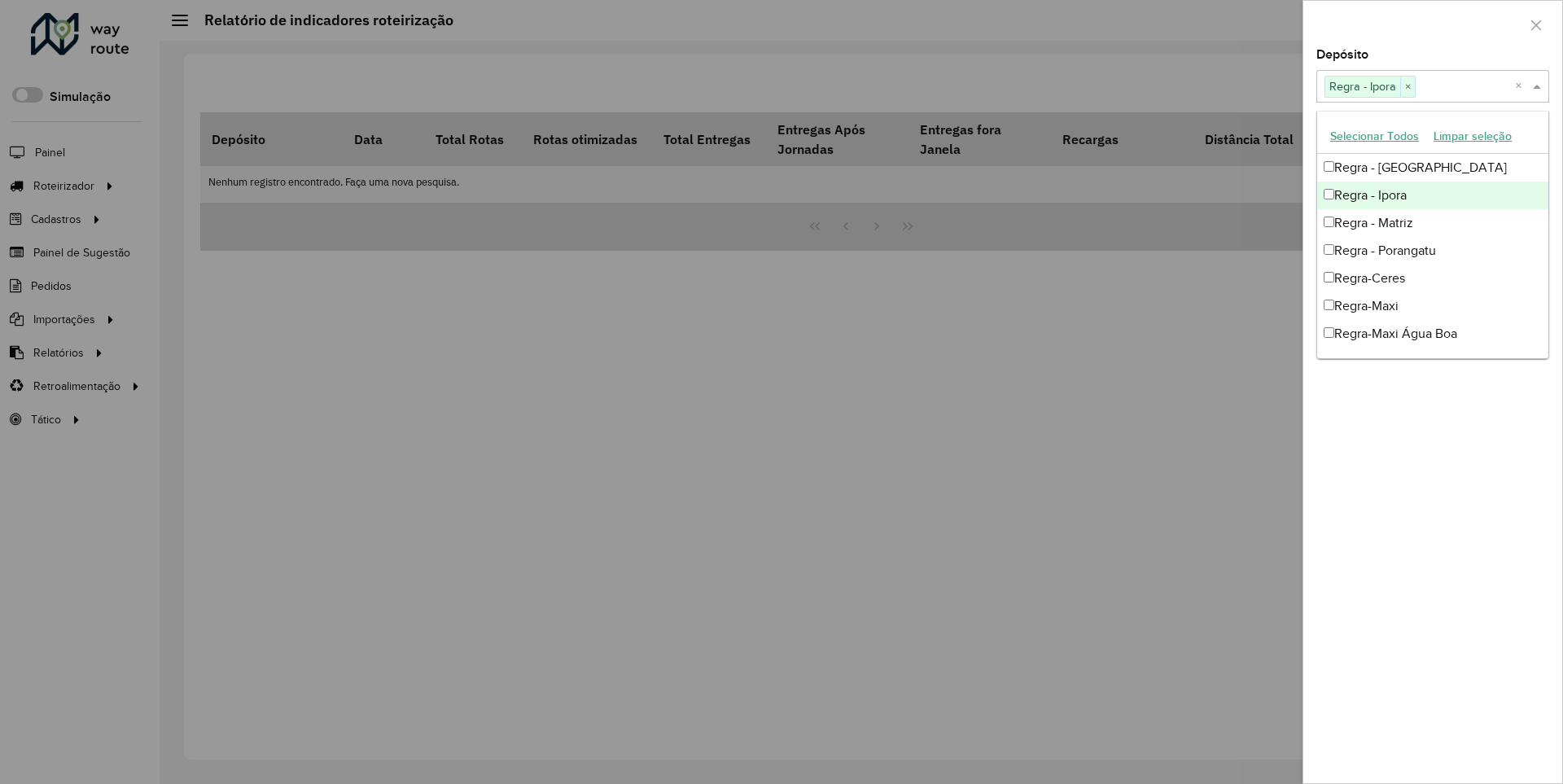
click at [1432, 23] on div at bounding box center [1432, 25] width 258 height 48
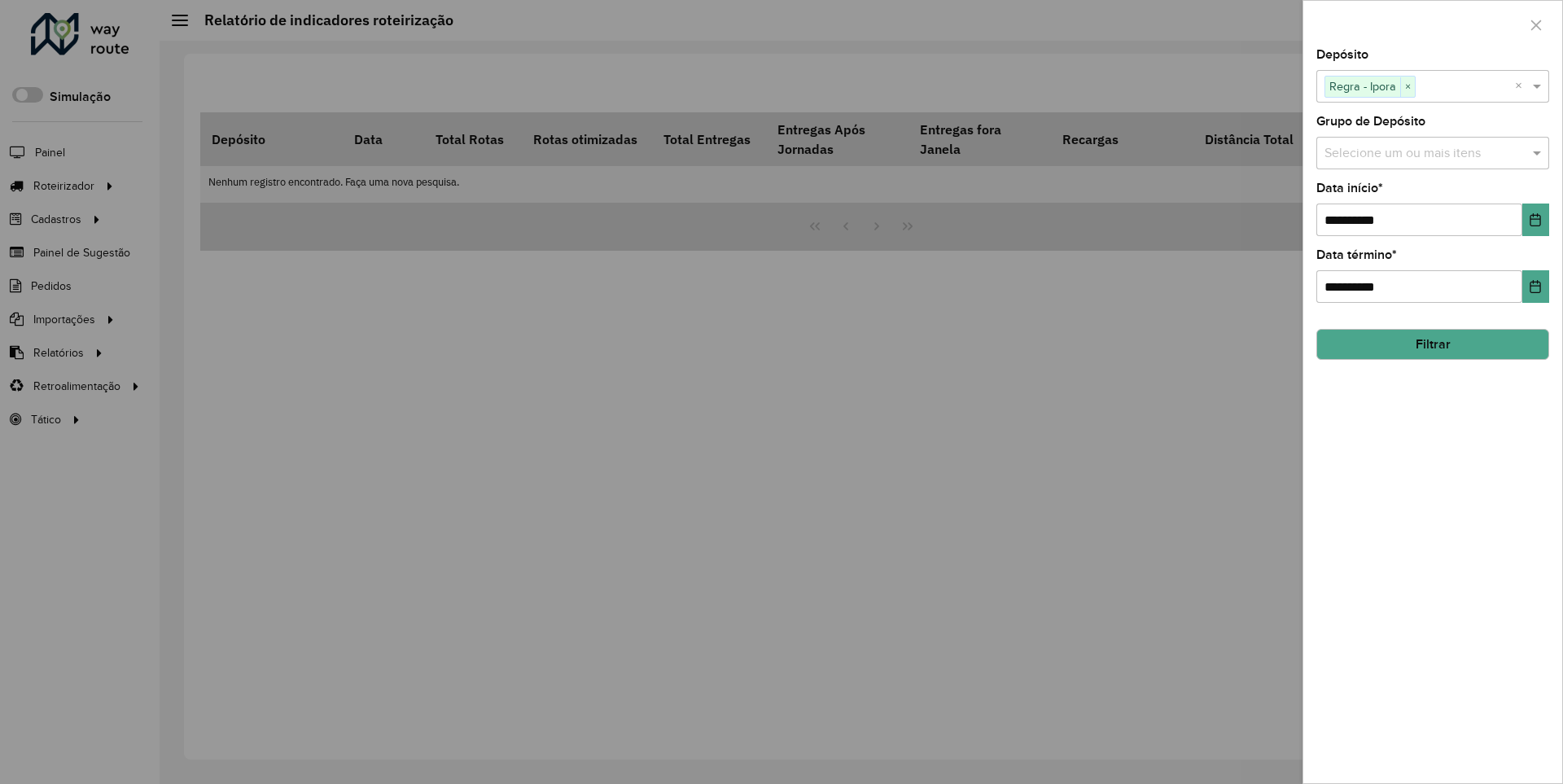
click at [1535, 219] on icon "Choose Date" at bounding box center [1536, 219] width 10 height 13
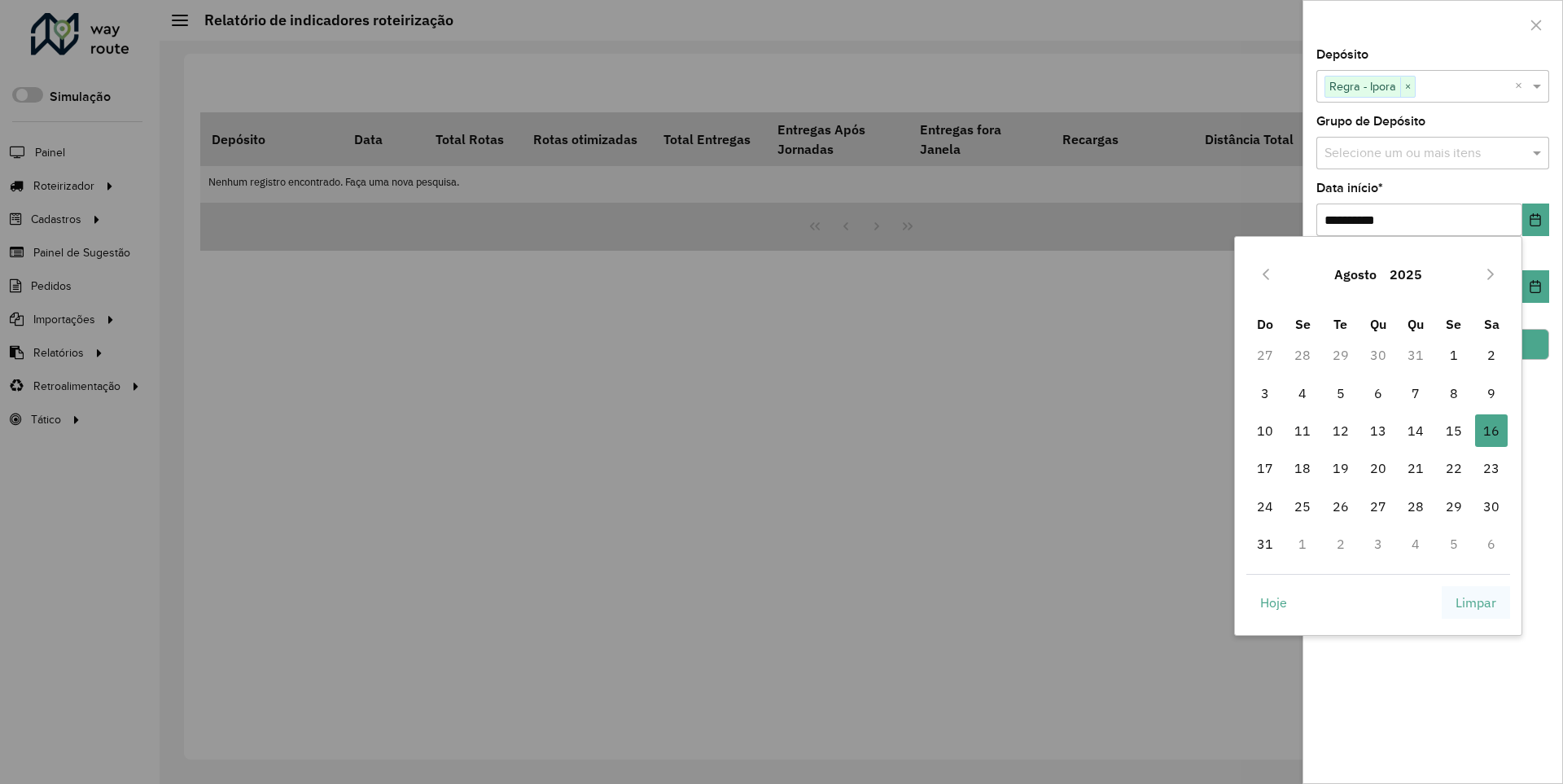
click at [1475, 601] on span "Limpar" at bounding box center [1475, 602] width 40 height 20
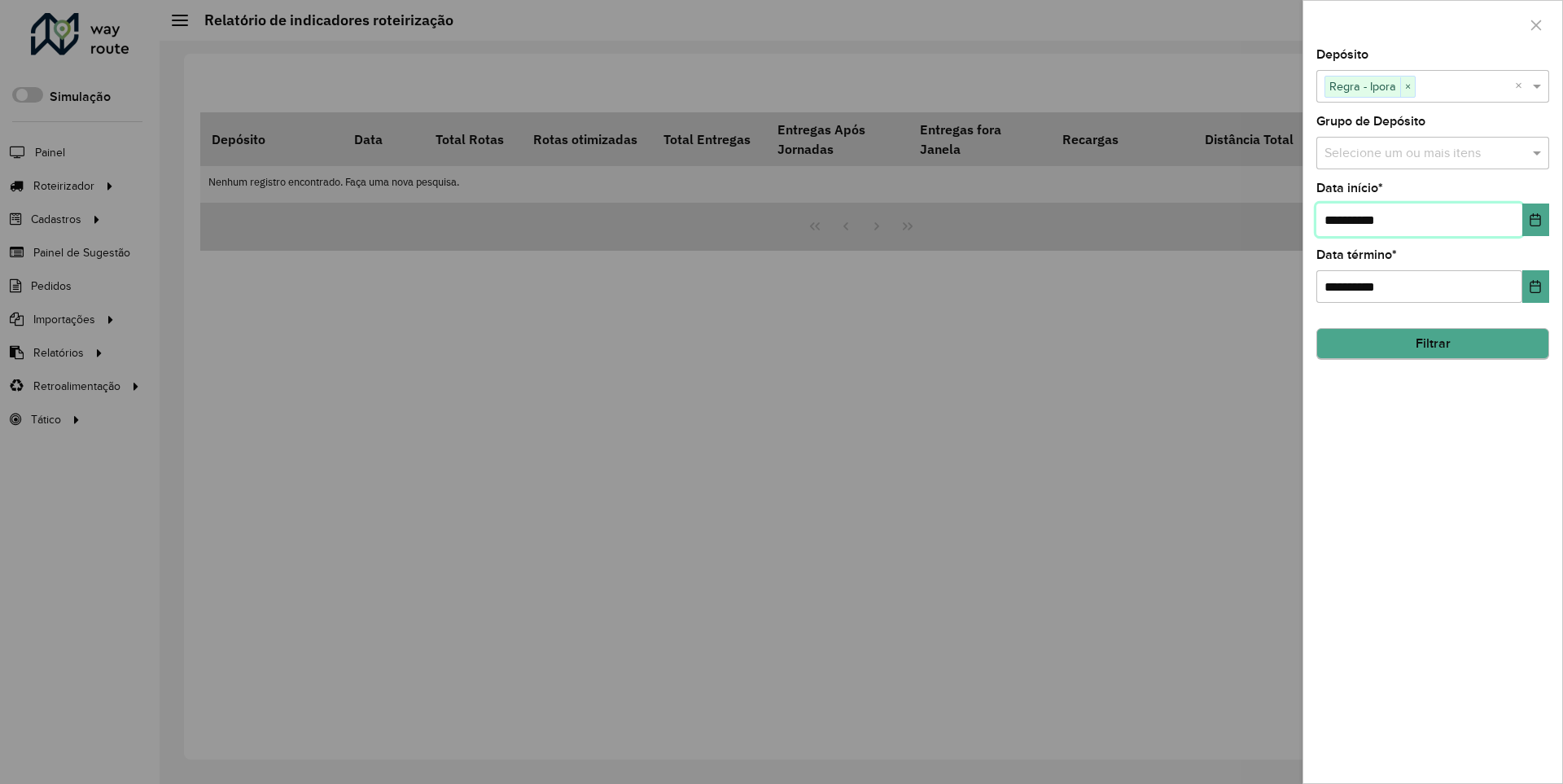
type input "**********"
click at [1432, 343] on button "Filtrar" at bounding box center [1432, 344] width 233 height 31
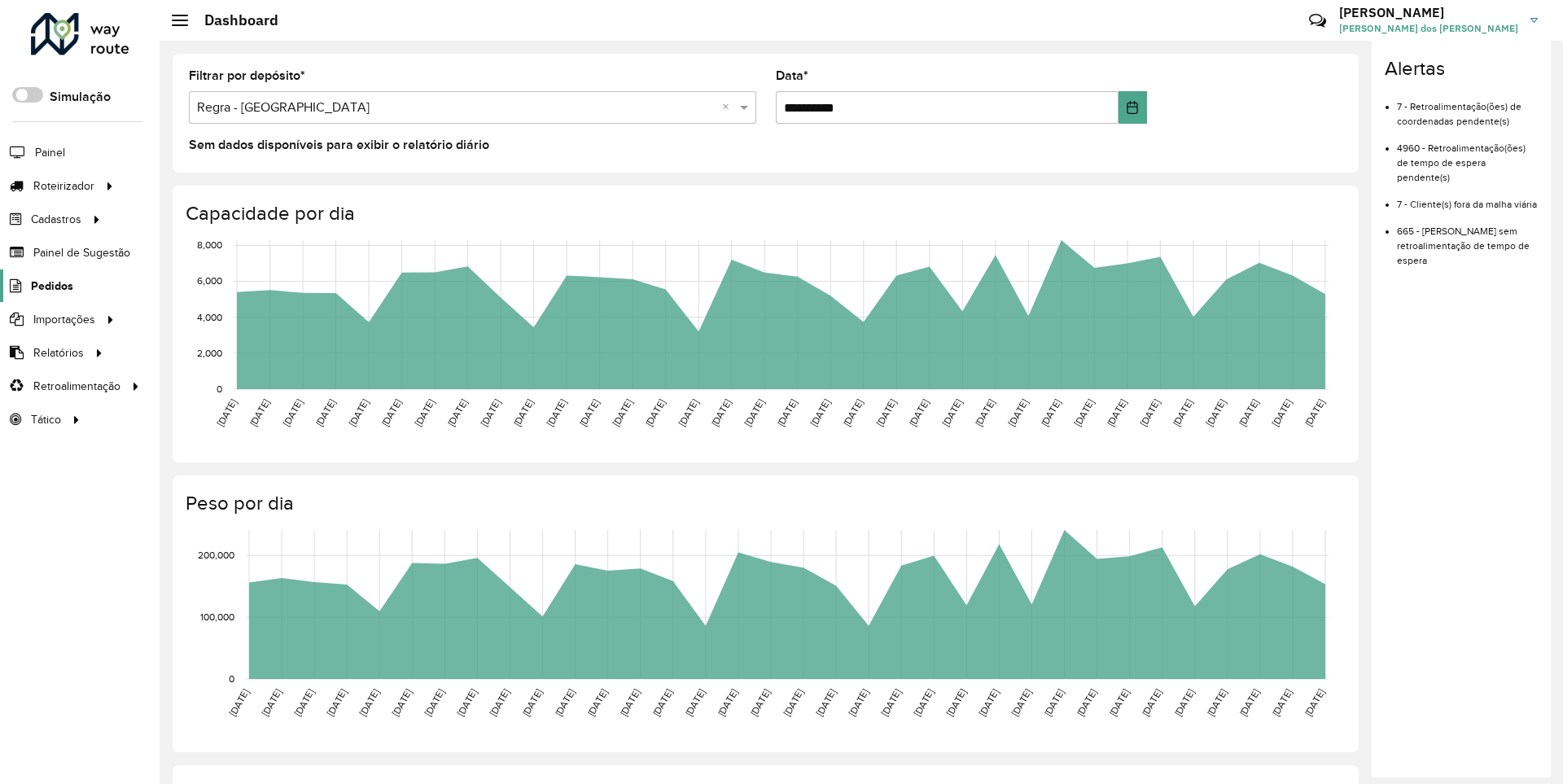
click at [51, 285] on span "Pedidos" at bounding box center [52, 286] width 42 height 17
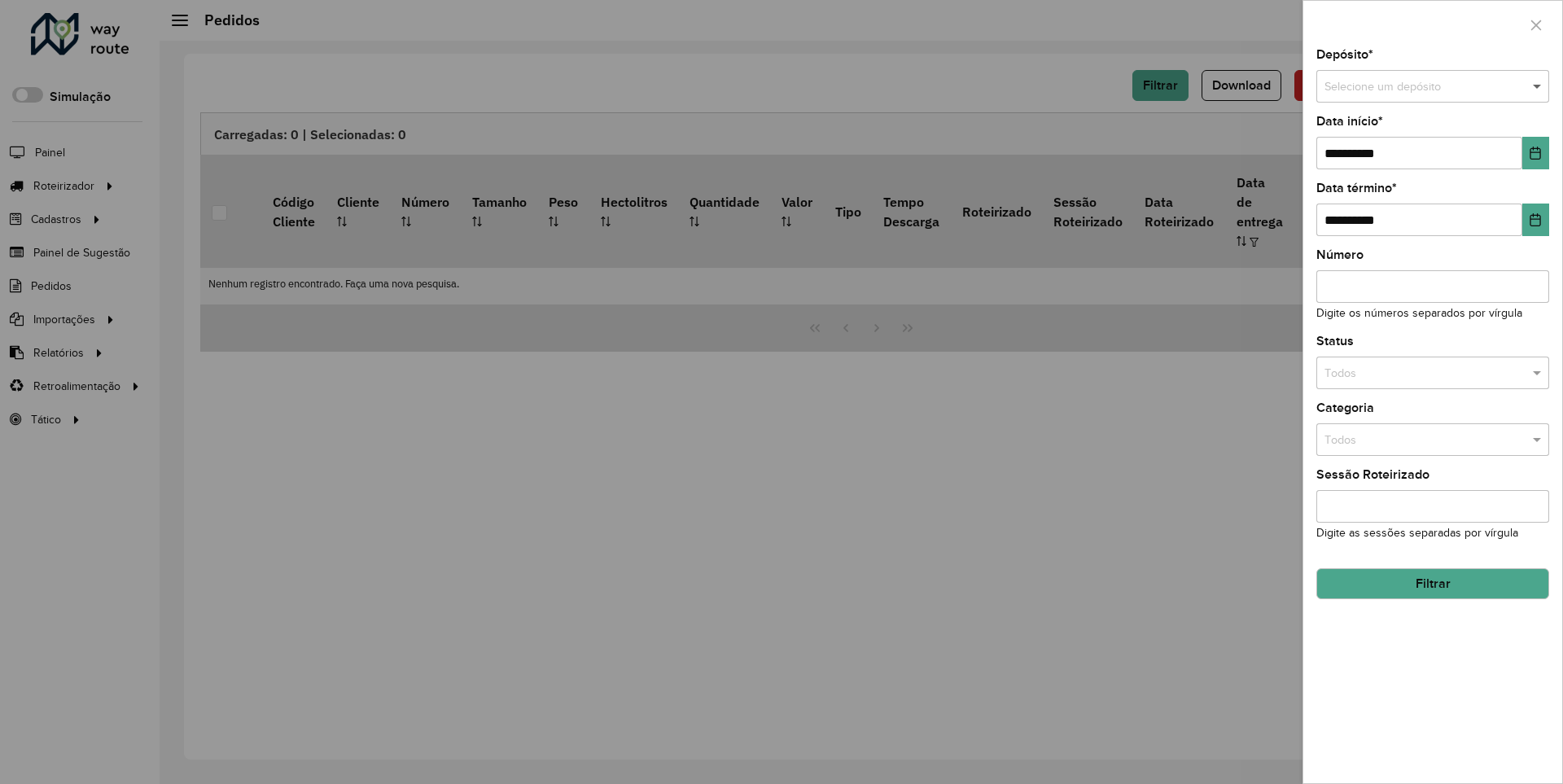
click at [1537, 86] on span at bounding box center [1539, 87] width 21 height 18
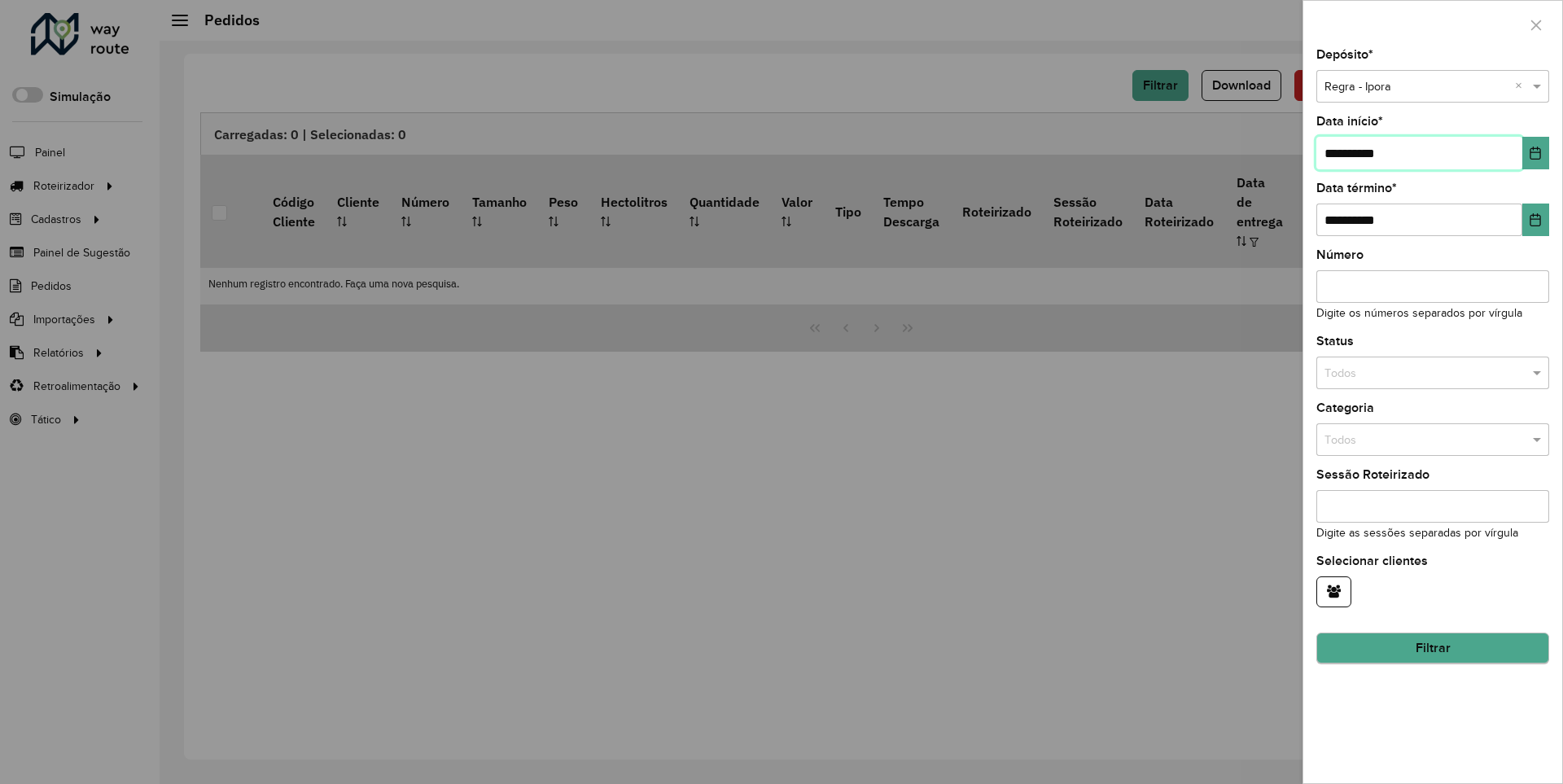
type input "**********"
click at [1432, 647] on button "Filtrar" at bounding box center [1432, 648] width 233 height 31
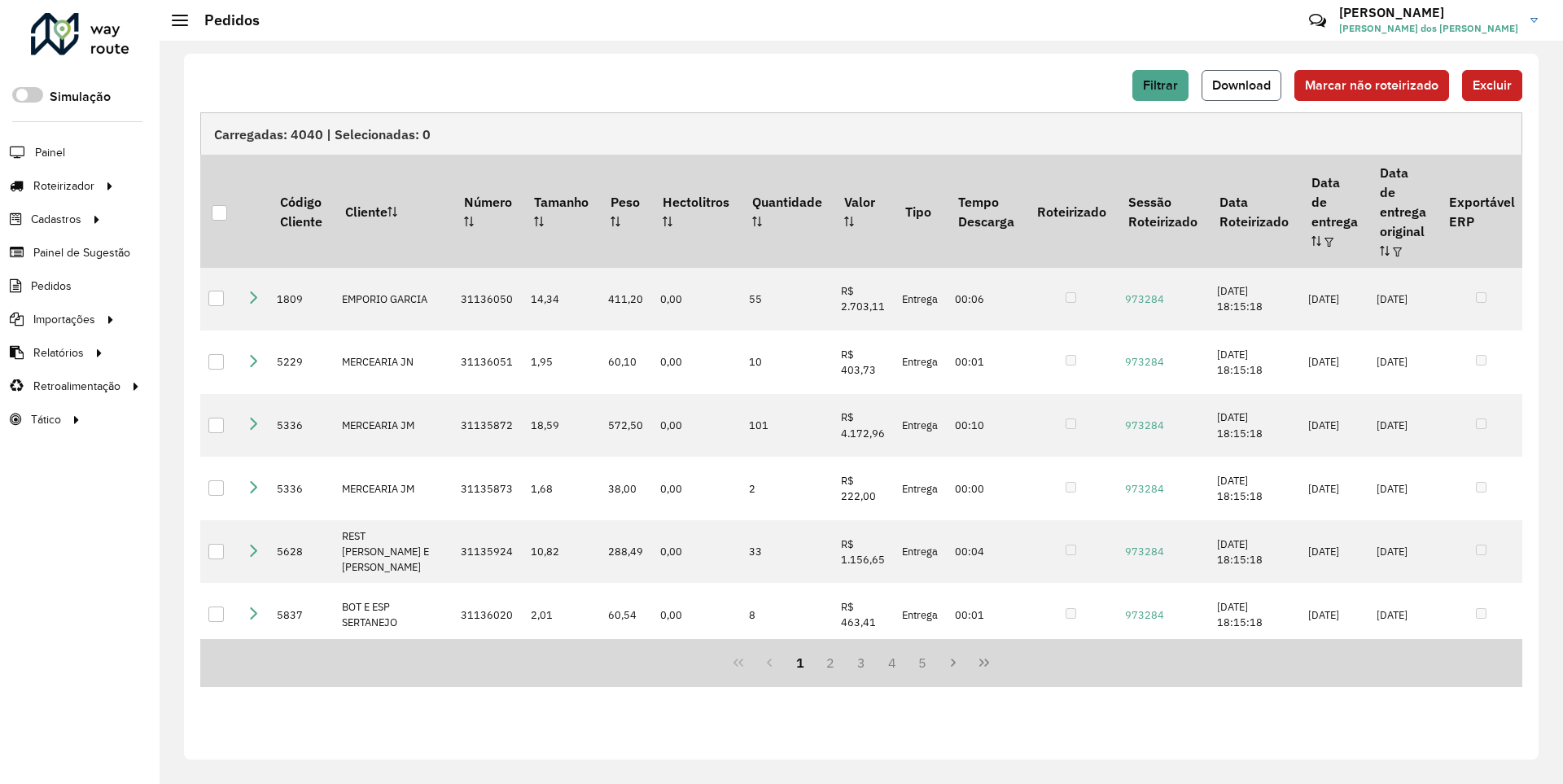
click at [1243, 85] on span "Download" at bounding box center [1241, 85] width 58 height 14
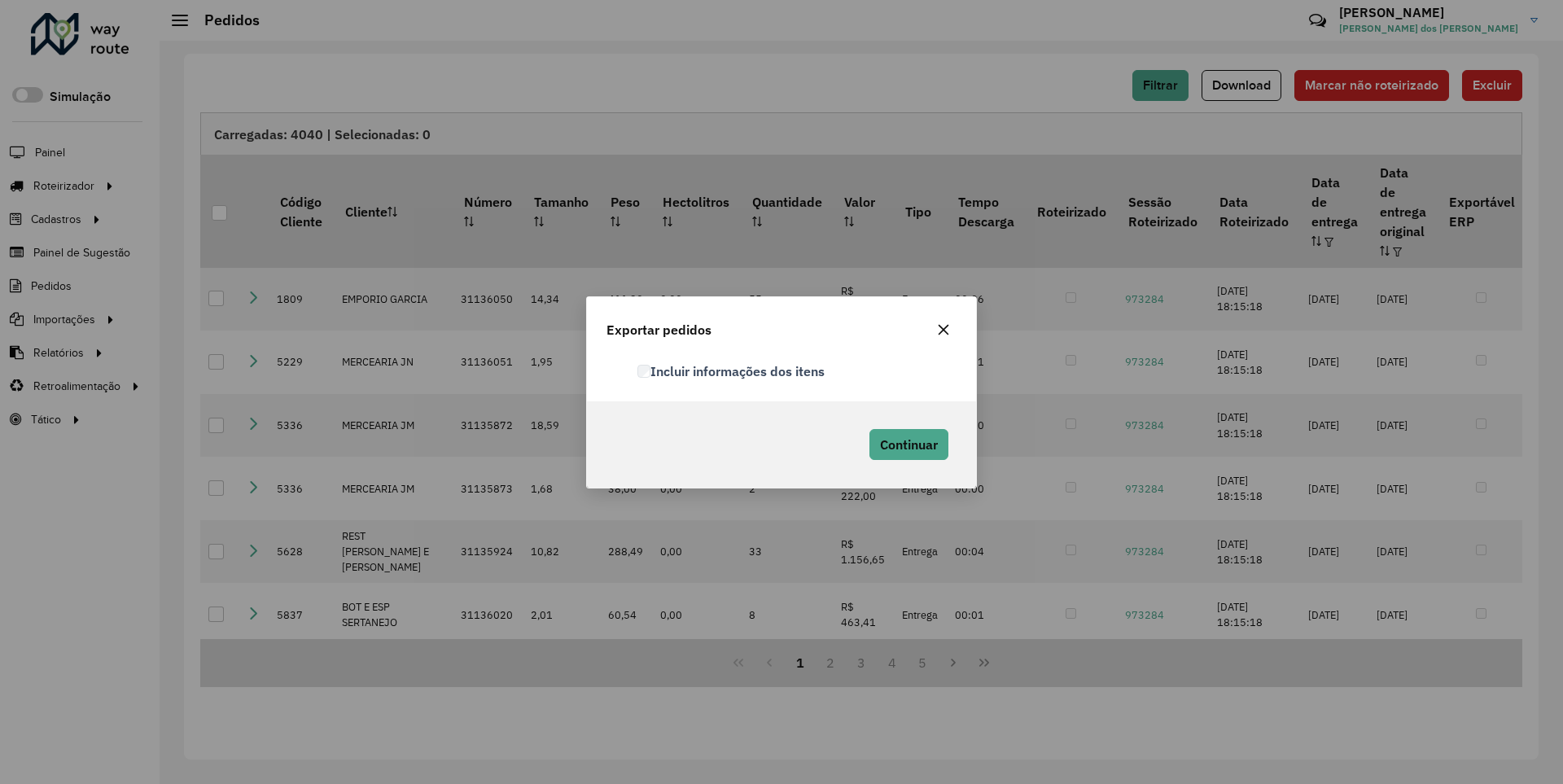
click at [732, 370] on label "Incluir informações dos itens" at bounding box center [731, 371] width 187 height 20
click at [907, 444] on span "Continuar" at bounding box center [909, 444] width 58 height 16
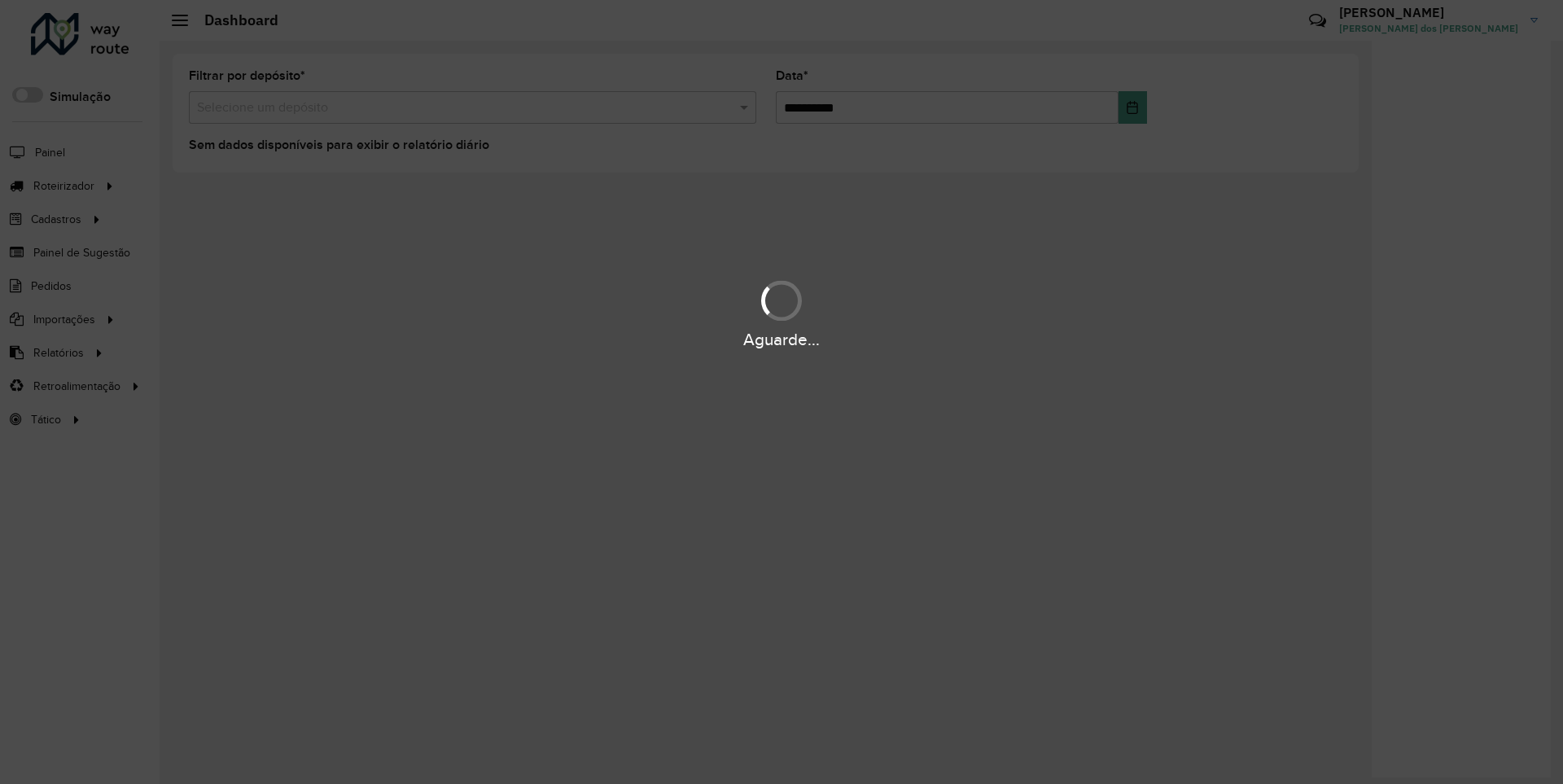
click at [57, 351] on div "Aguarde..." at bounding box center [782, 339] width 1563 height 25
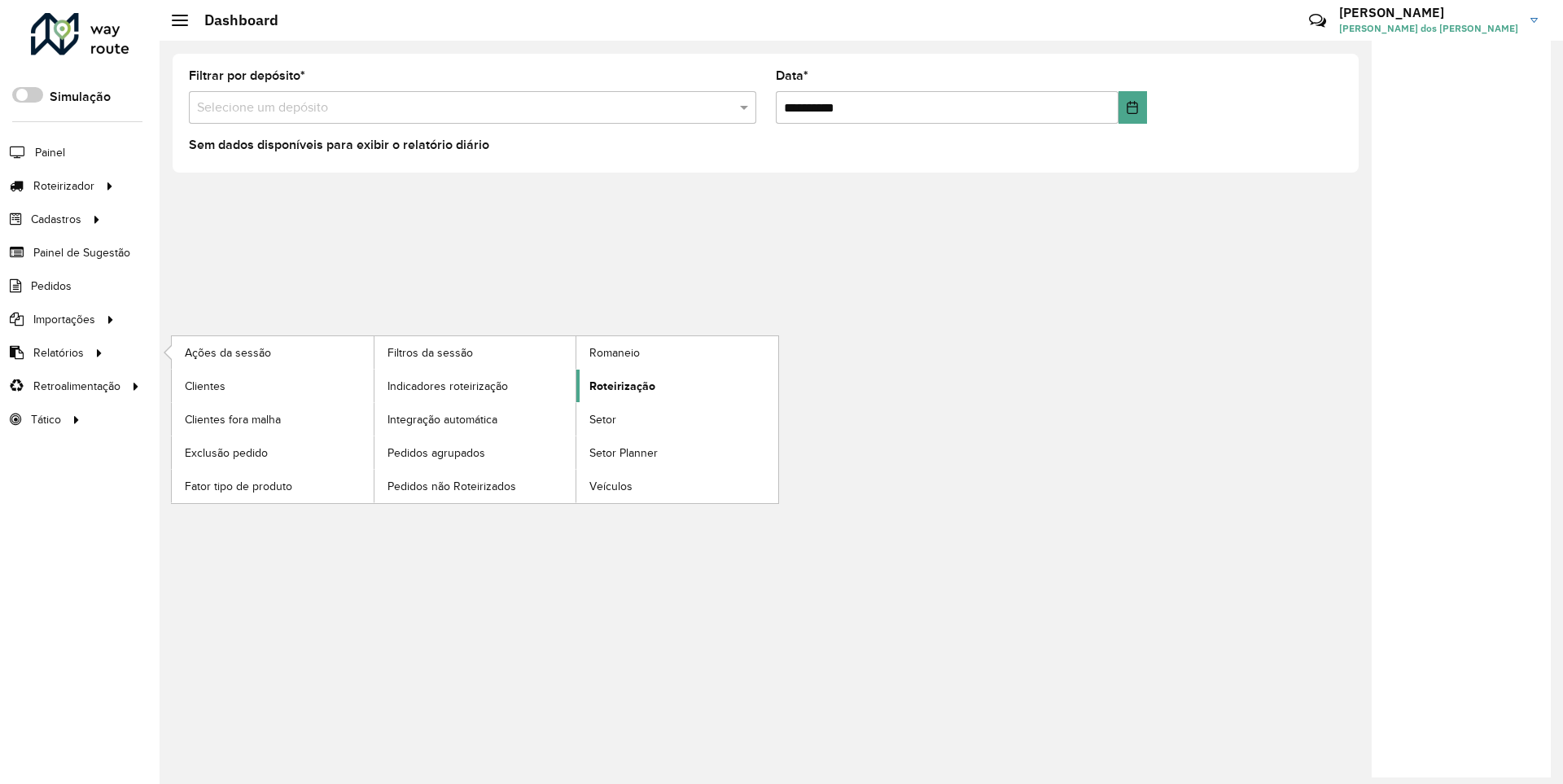
click at [619, 385] on span "Roteirização" at bounding box center [622, 386] width 66 height 17
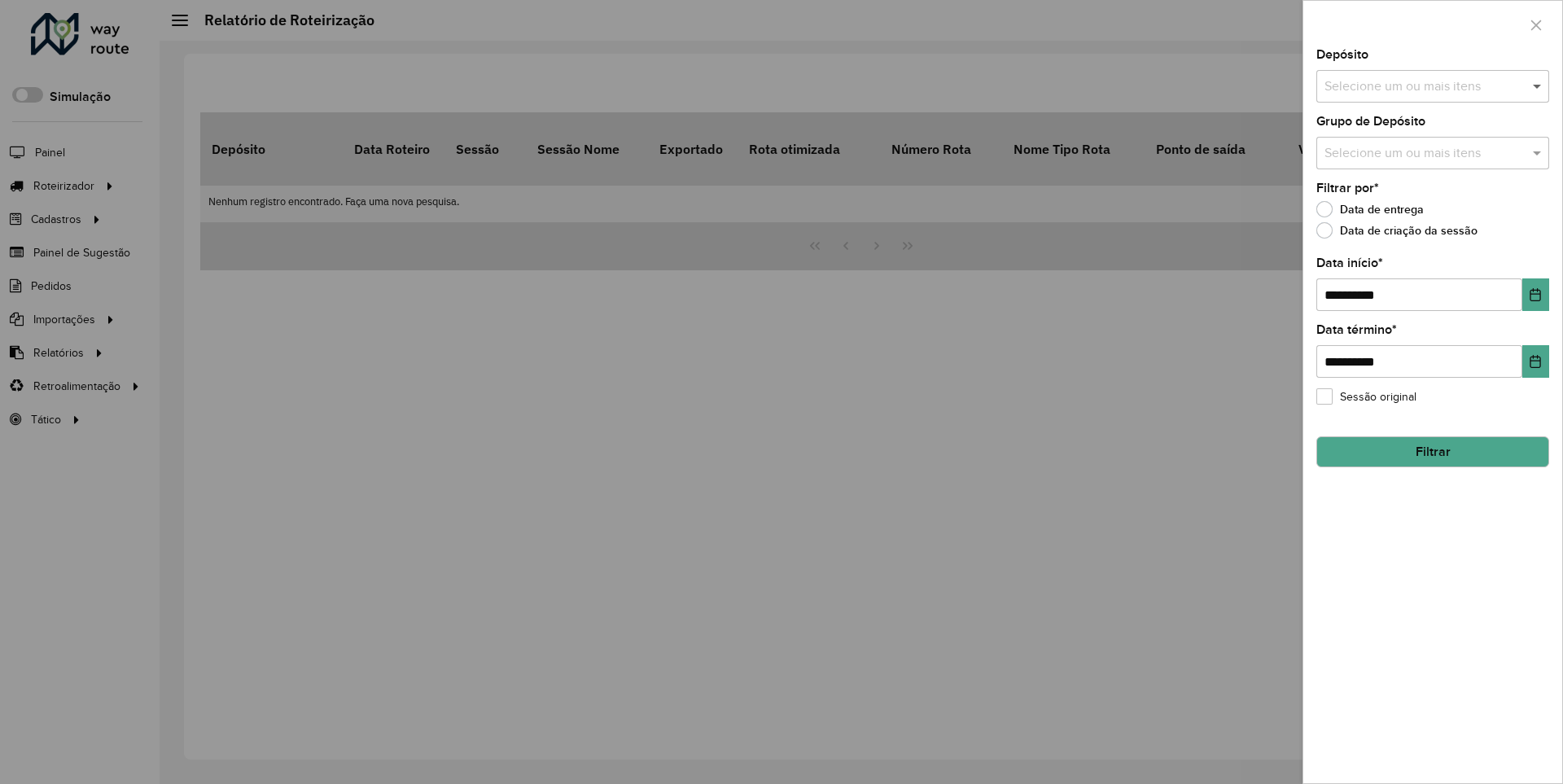
click at [1537, 86] on span at bounding box center [1539, 86] width 21 height 20
click at [1535, 294] on icon "Choose Date" at bounding box center [1536, 295] width 10 height 13
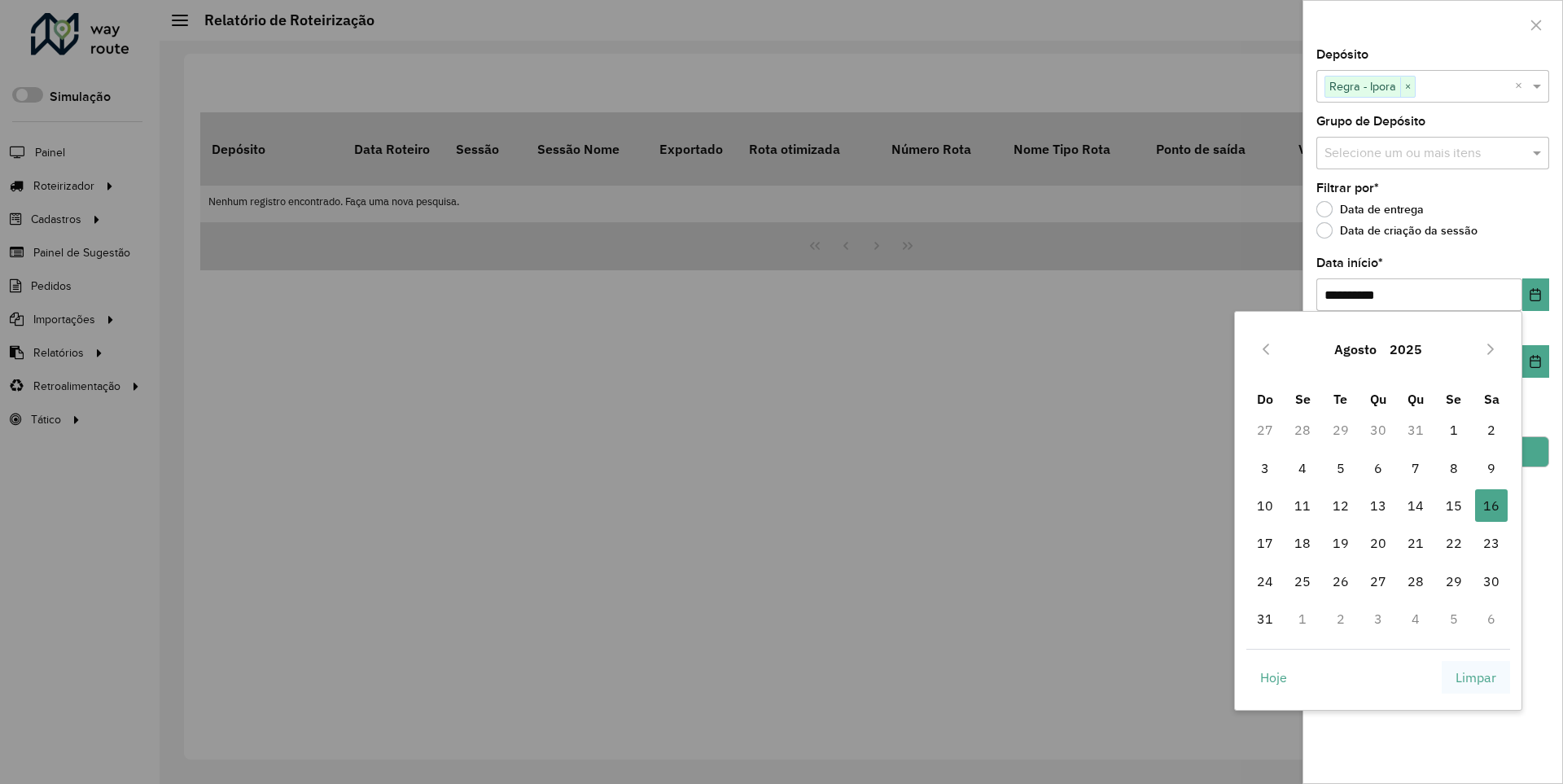
click at [1475, 677] on span "Limpar" at bounding box center [1475, 677] width 40 height 20
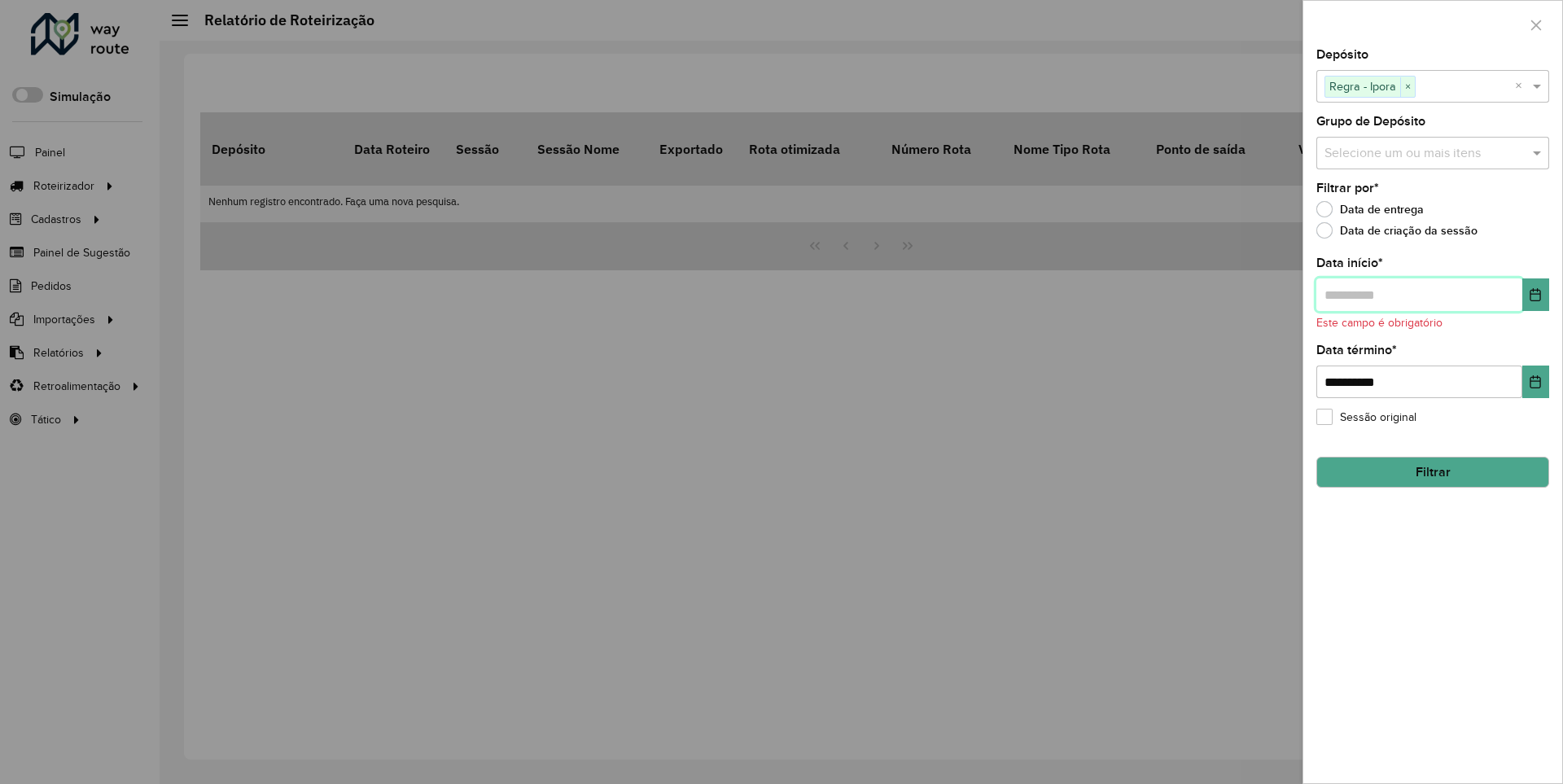
click at [1418, 294] on input "text" at bounding box center [1420, 295] width 206 height 33
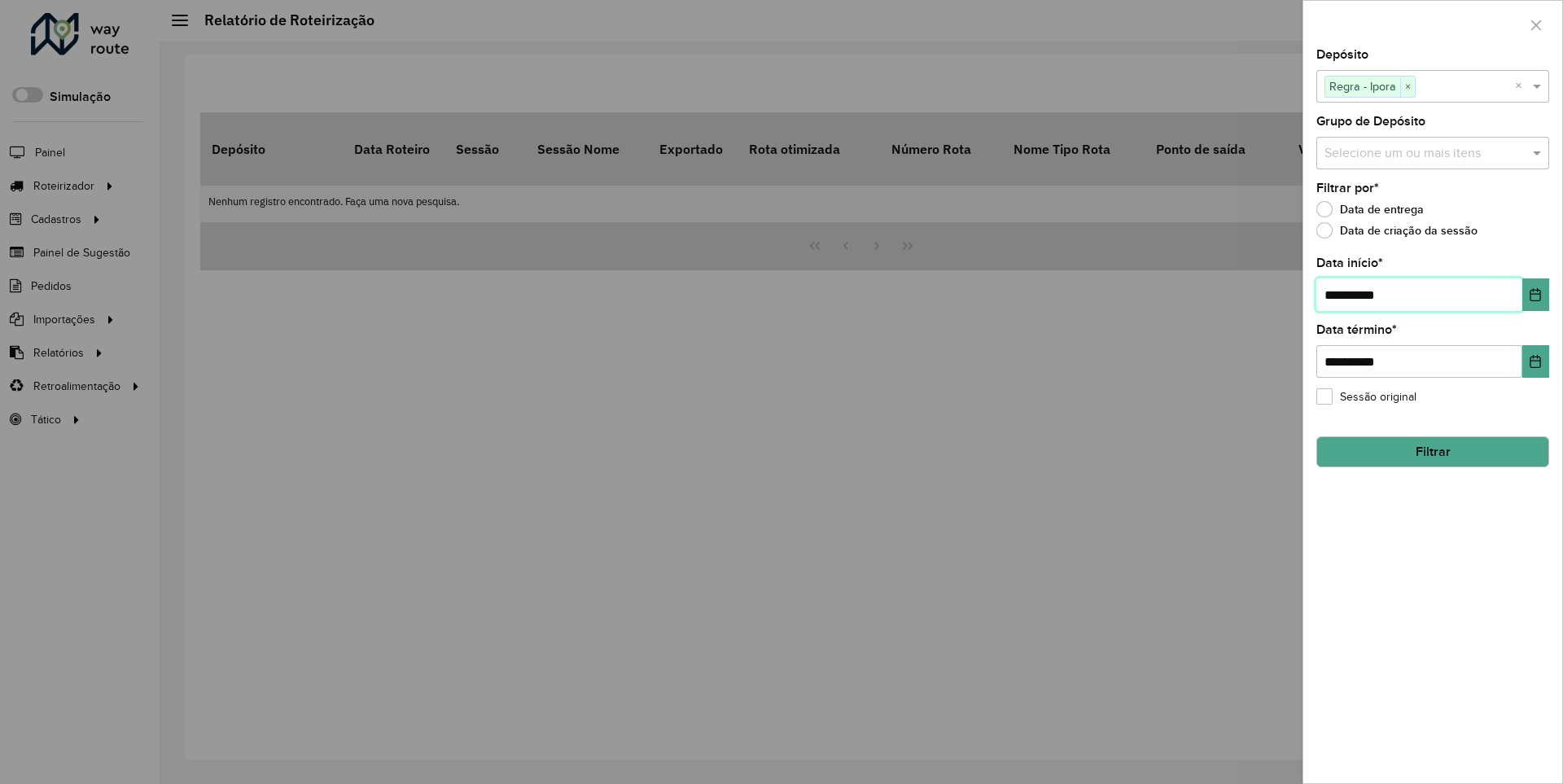
type input "**********"
click at [1432, 451] on button "Filtrar" at bounding box center [1432, 452] width 233 height 31
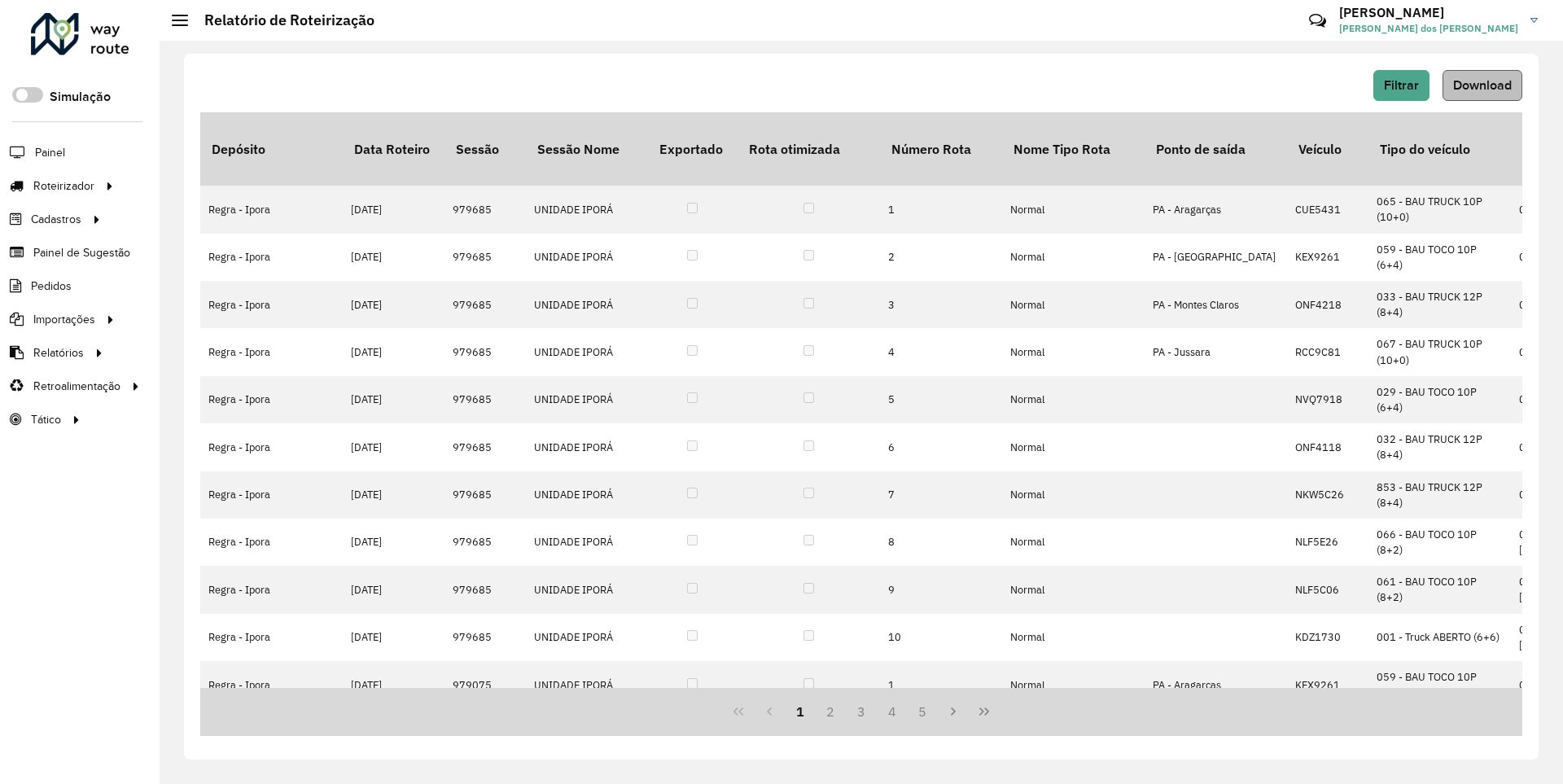
click at [1481, 85] on span "Download" at bounding box center [1482, 85] width 58 height 14
